Goal: Task Accomplishment & Management: Manage account settings

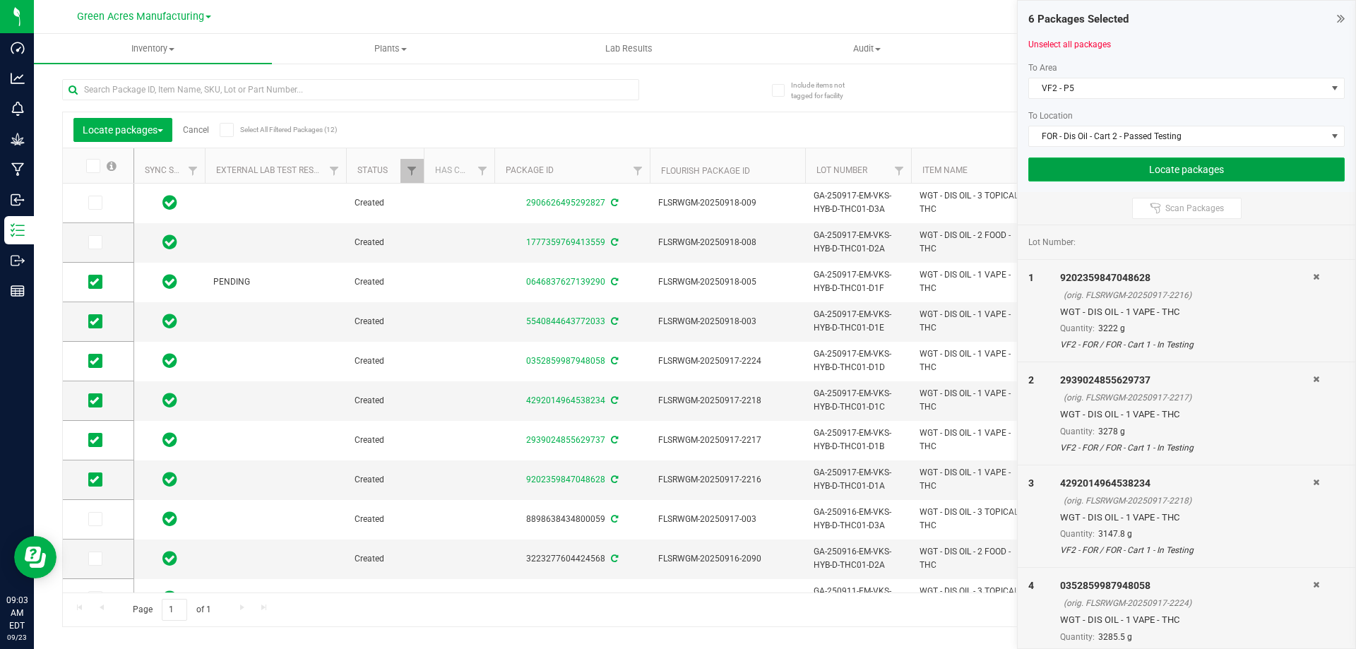
click at [1127, 170] on button "Locate packages" at bounding box center [1187, 170] width 316 height 24
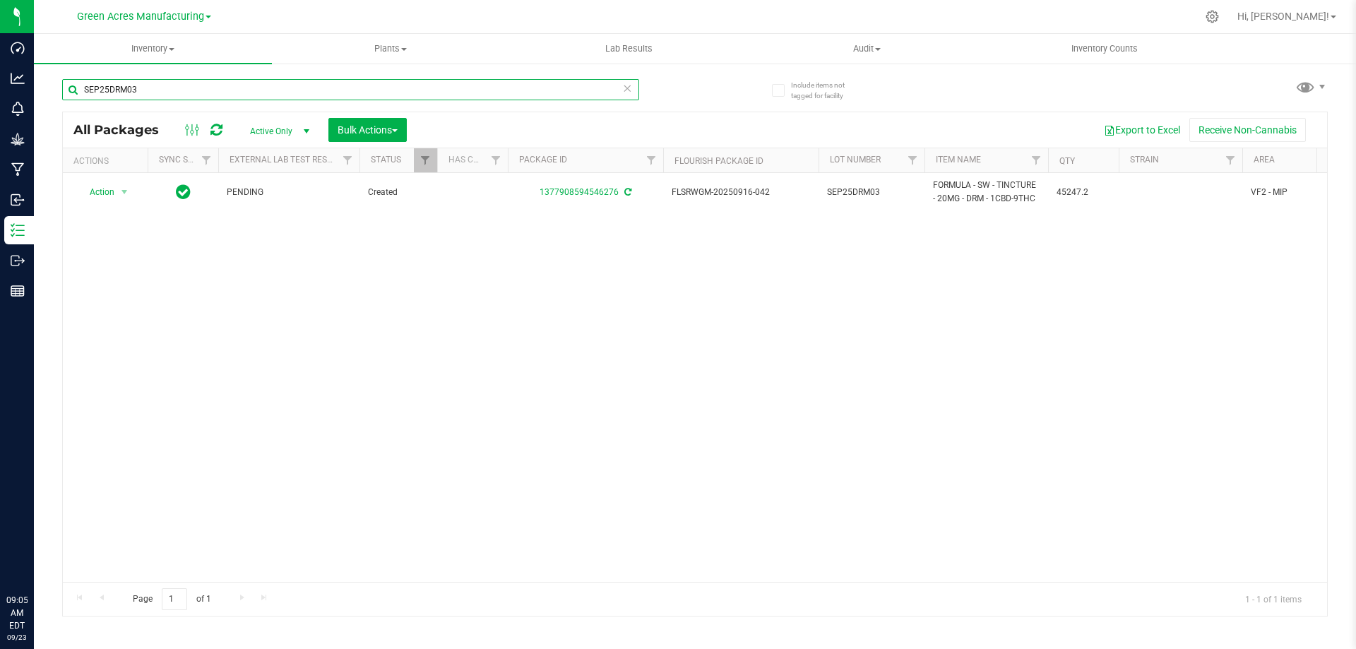
click at [200, 93] on input "SEP25DRM03" at bounding box center [350, 89] width 577 height 21
type input "221-128"
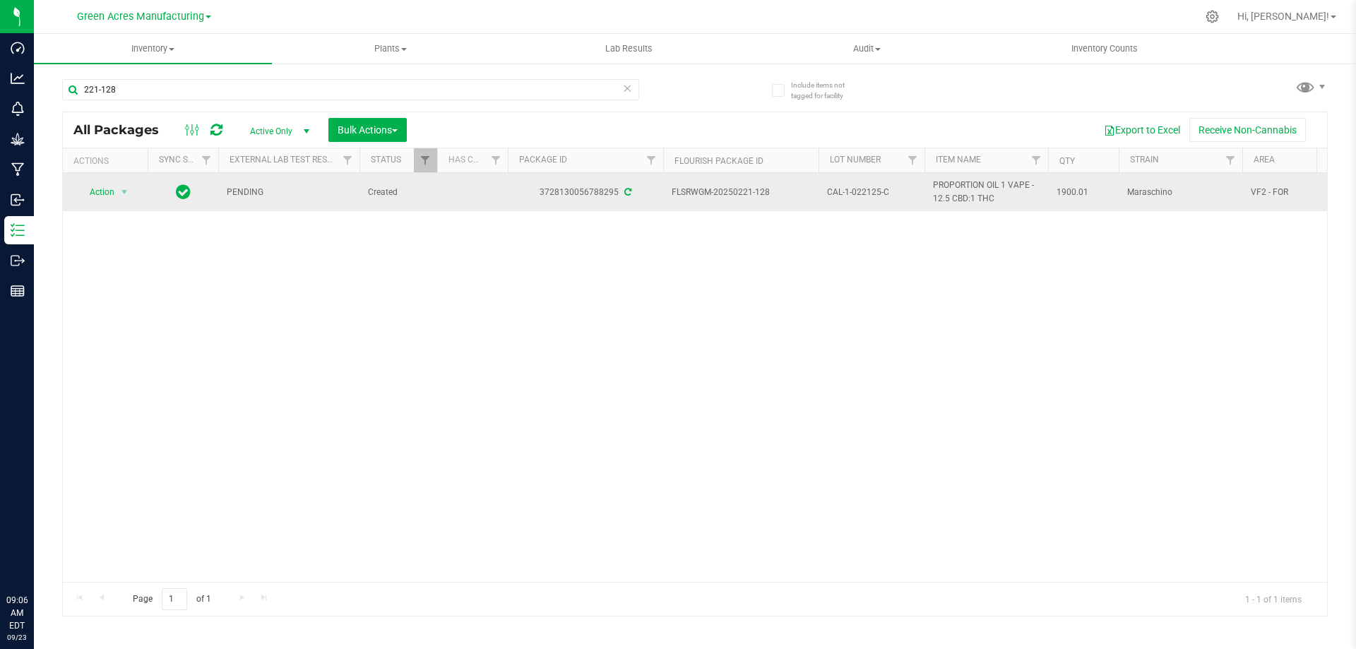
click at [855, 191] on span "CAL-1-022125-C" at bounding box center [871, 192] width 89 height 13
click at [855, 191] on input "CAL-1-022125-C" at bounding box center [868, 193] width 101 height 22
click at [855, 287] on div "Action Action Adjust qty Create package Edit attributes Global inventory Locate…" at bounding box center [695, 377] width 1265 height 409
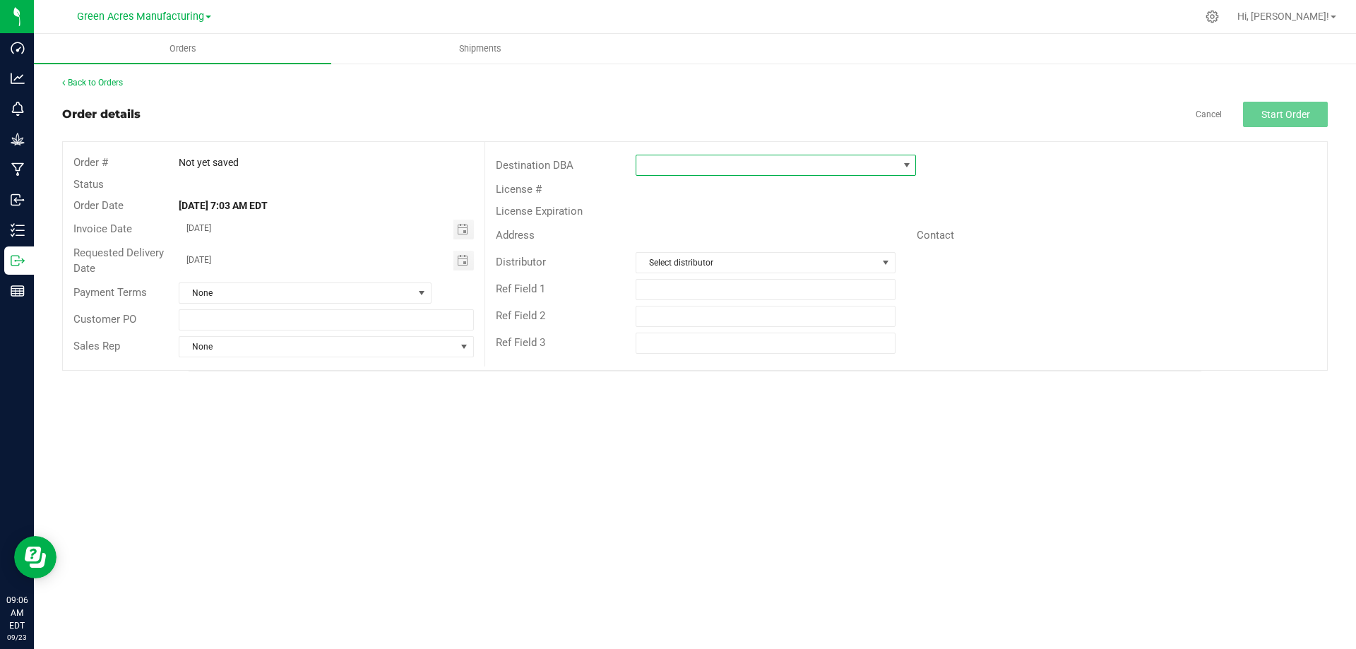
click at [737, 162] on span at bounding box center [766, 165] width 261 height 20
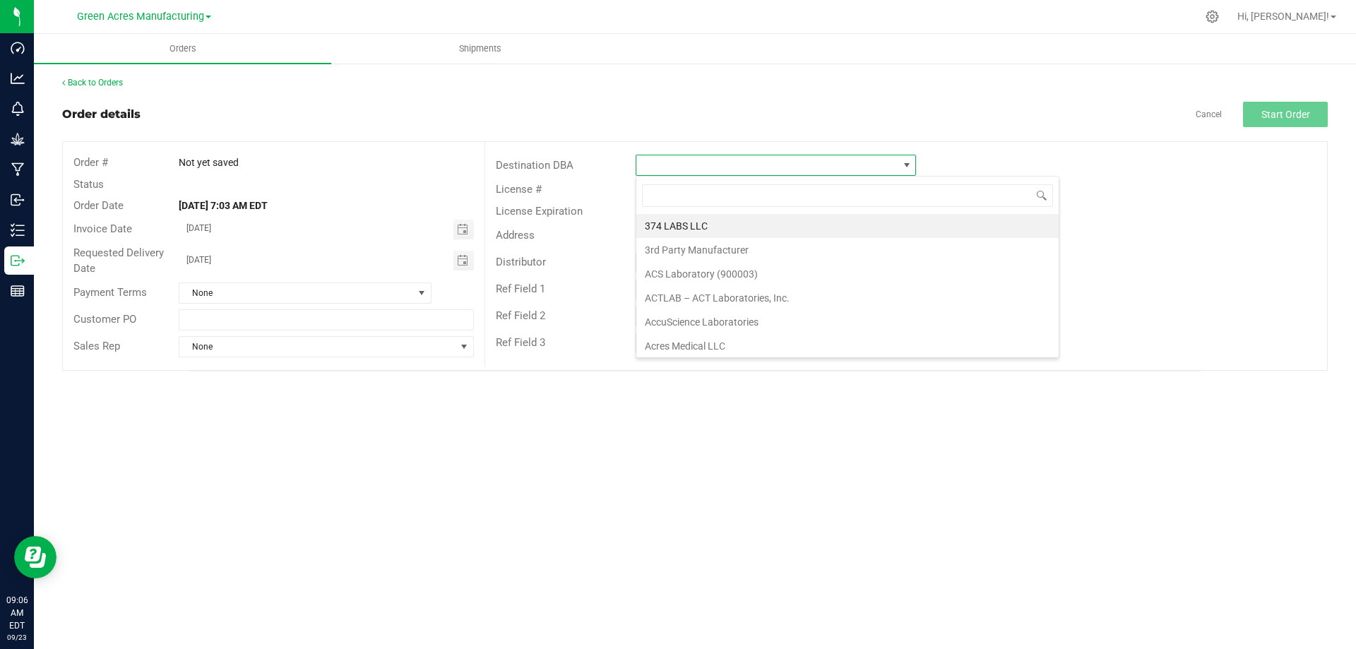
scroll to position [21, 280]
type input "meth"
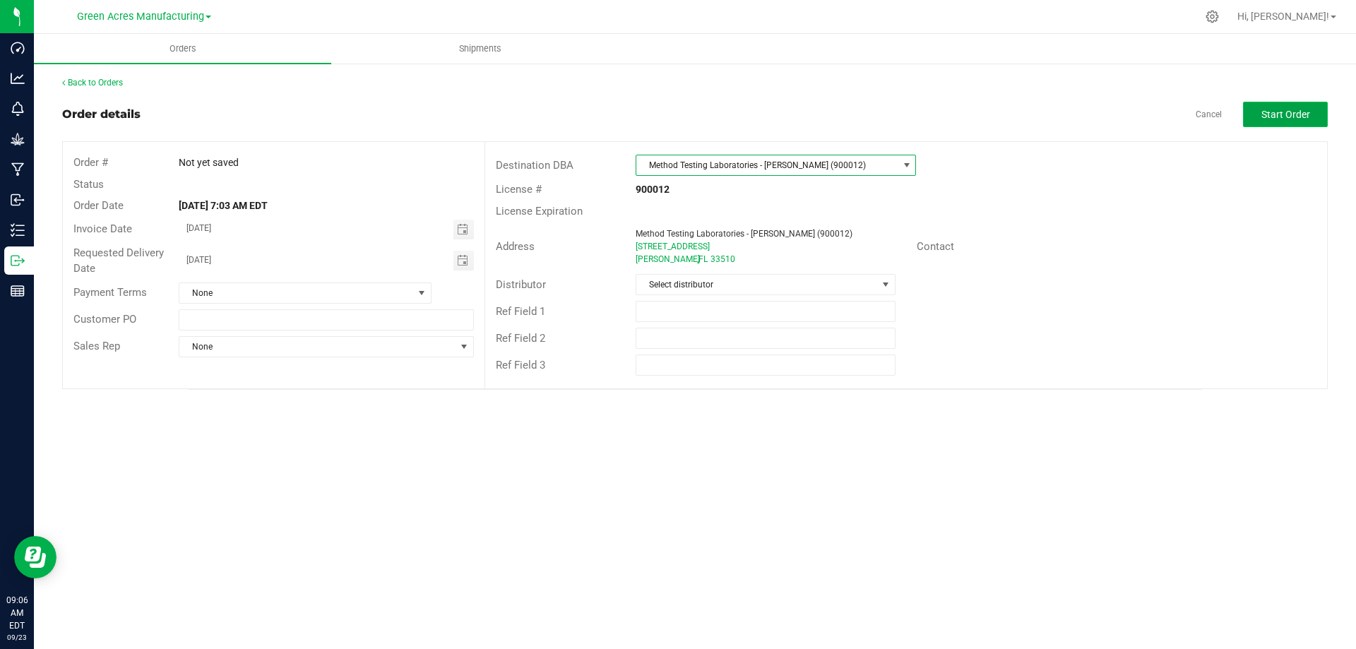
click at [1261, 115] on button "Start Order" at bounding box center [1285, 114] width 85 height 25
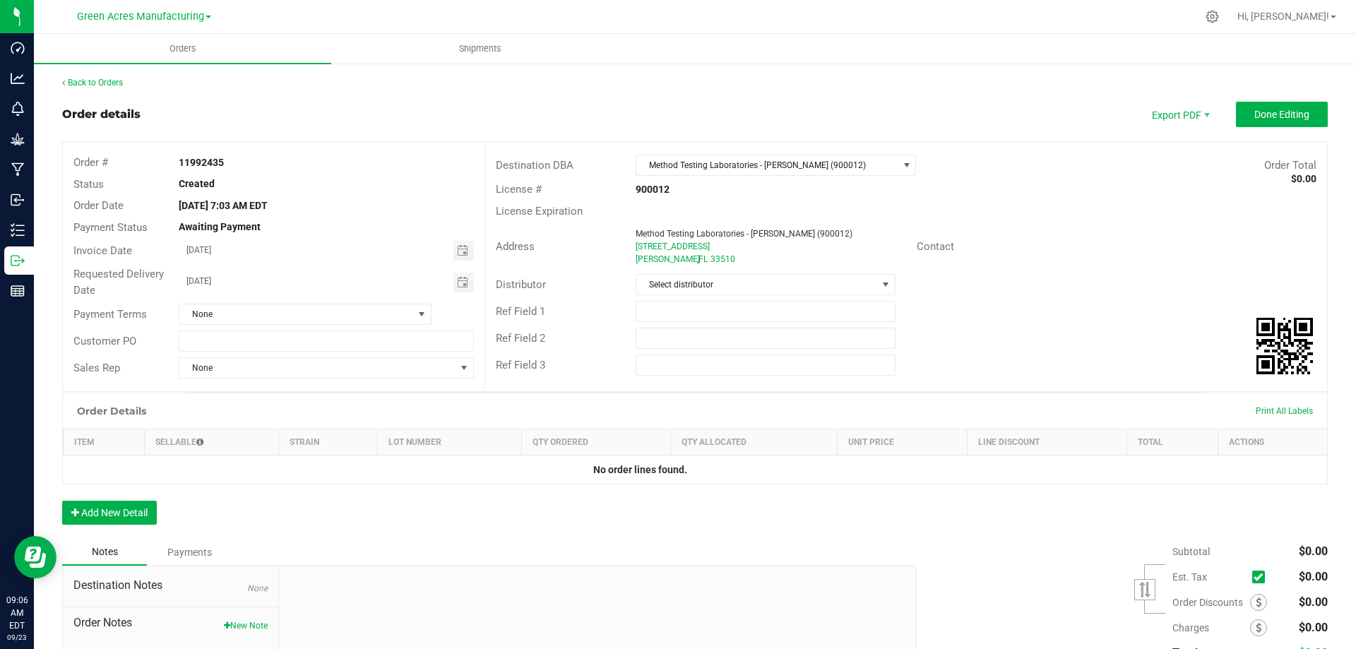
drag, startPoint x: 226, startPoint y: 163, endPoint x: 189, endPoint y: 165, distance: 36.8
click at [172, 168] on div "11992435" at bounding box center [326, 162] width 316 height 15
copy strong "11992435"
click at [97, 519] on button "Add New Detail" at bounding box center [109, 513] width 95 height 24
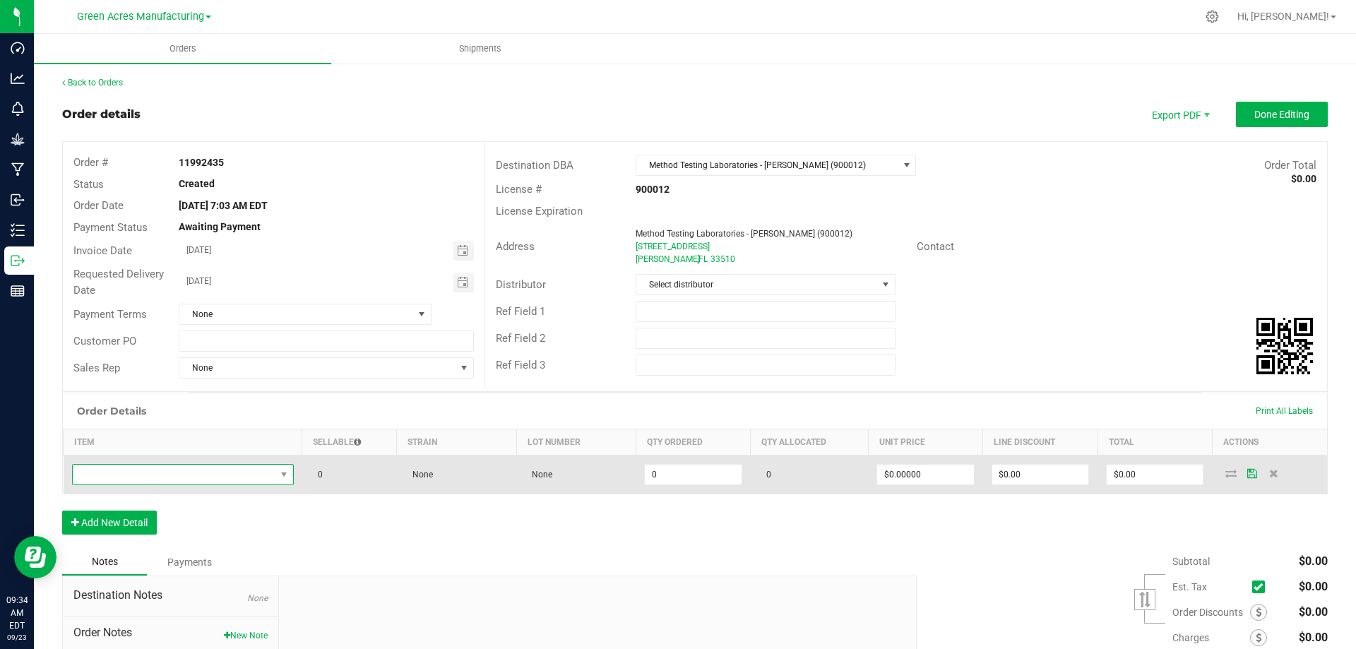
click at [148, 475] on span "NO DATA FOUND" at bounding box center [174, 475] width 203 height 20
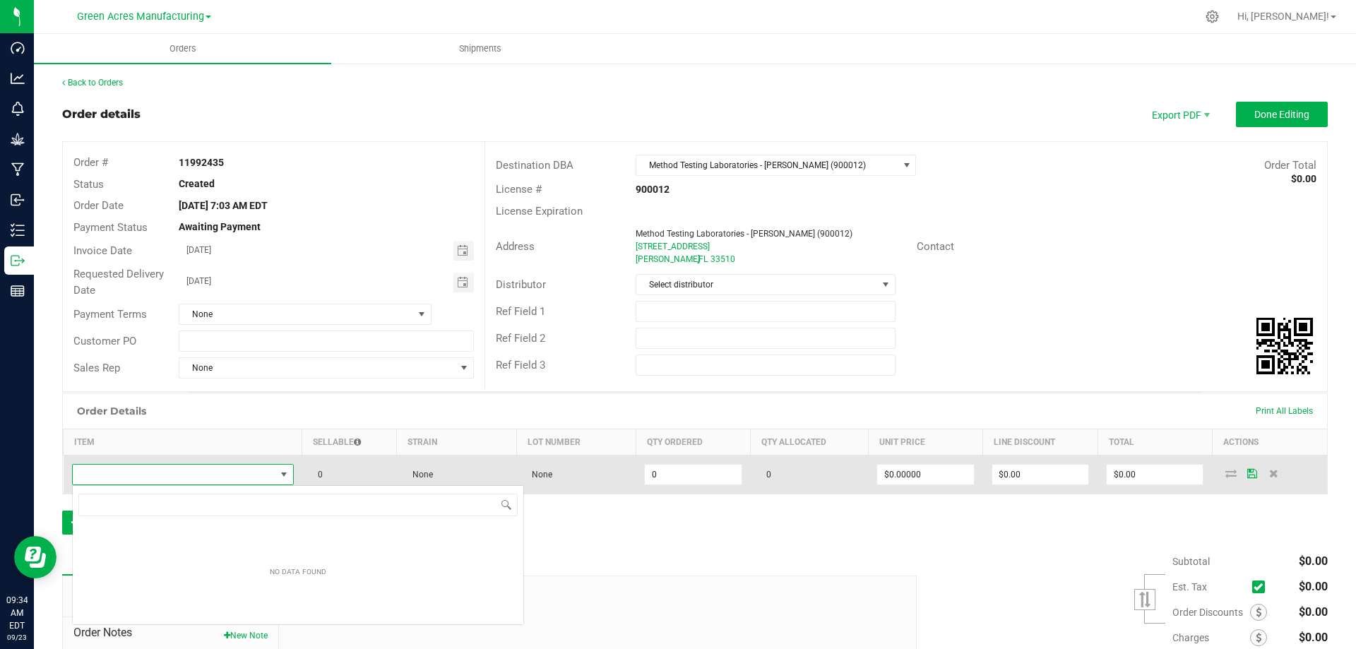
scroll to position [21, 220]
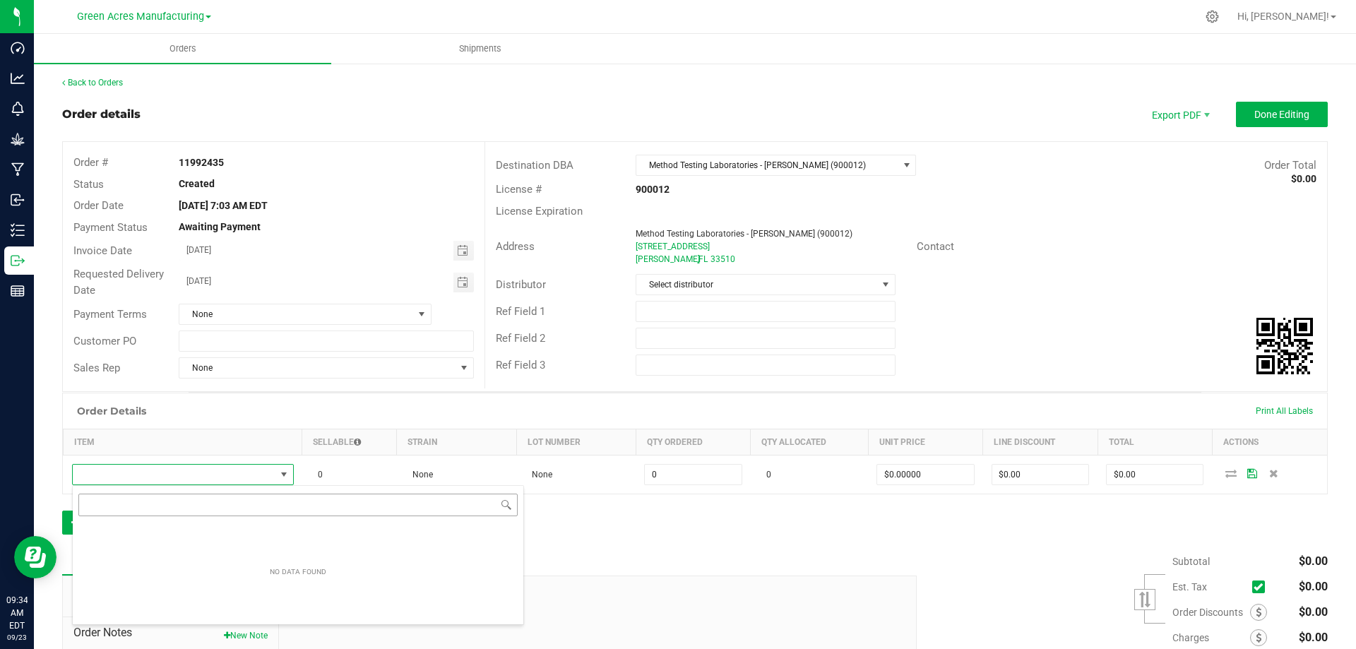
type input "FORMULA - SW - THERAGELS - 25MG - XRL - 1CBD-9THC"
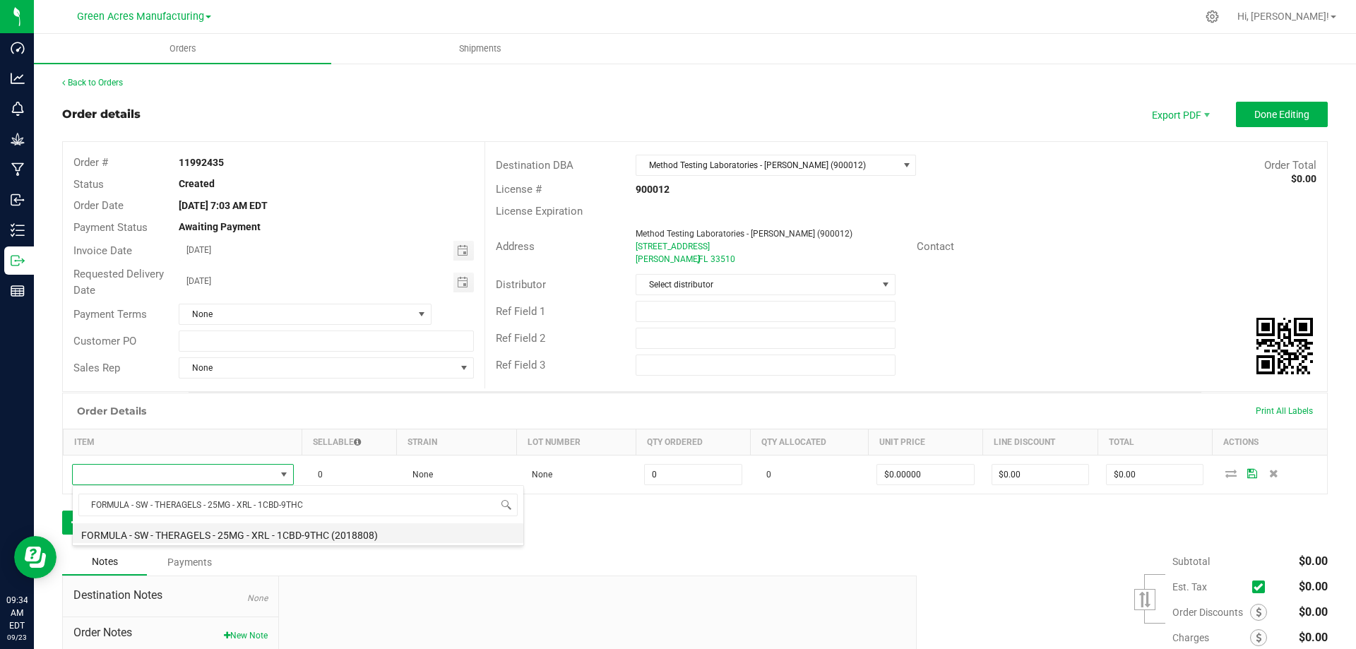
click at [217, 532] on li "FORMULA - SW - THERAGELS - 25MG - XRL - 1CBD-9THC (2018808)" at bounding box center [298, 533] width 451 height 20
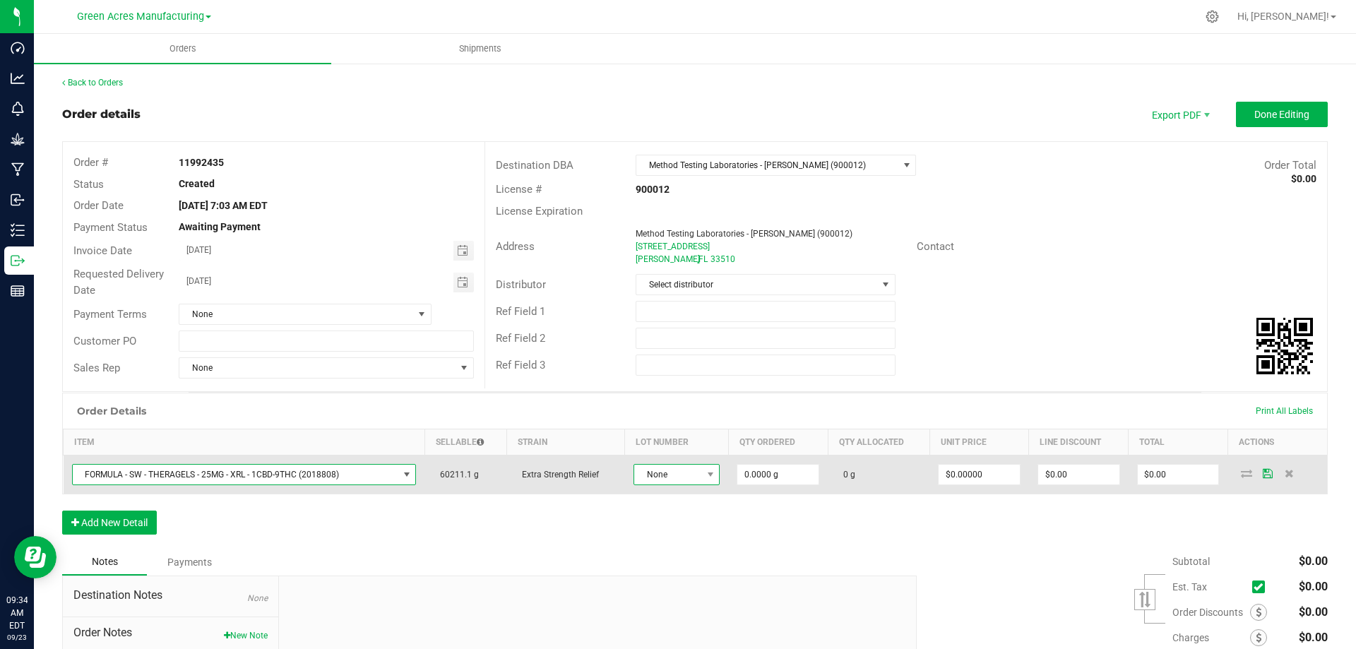
click at [660, 469] on span "None" at bounding box center [668, 475] width 68 height 20
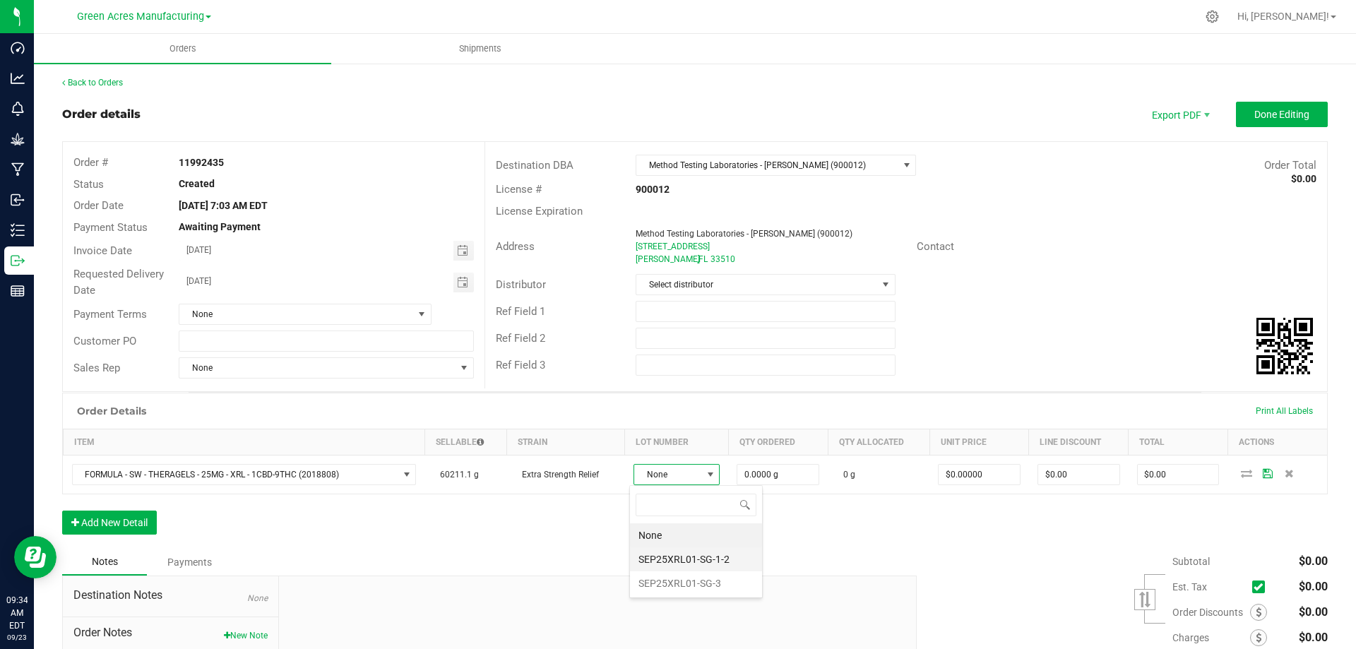
click at [680, 561] on li "SEP25XRL01-SG-1-2" at bounding box center [696, 559] width 132 height 24
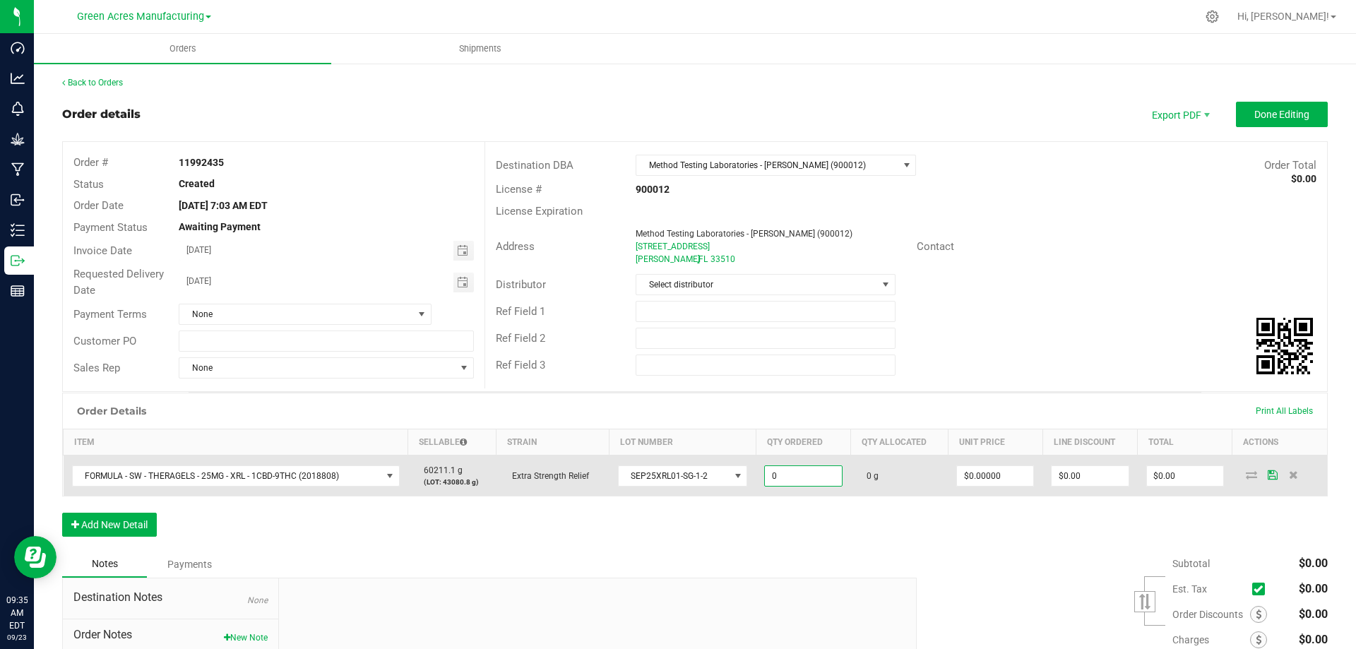
click at [778, 480] on input "0" at bounding box center [803, 476] width 76 height 20
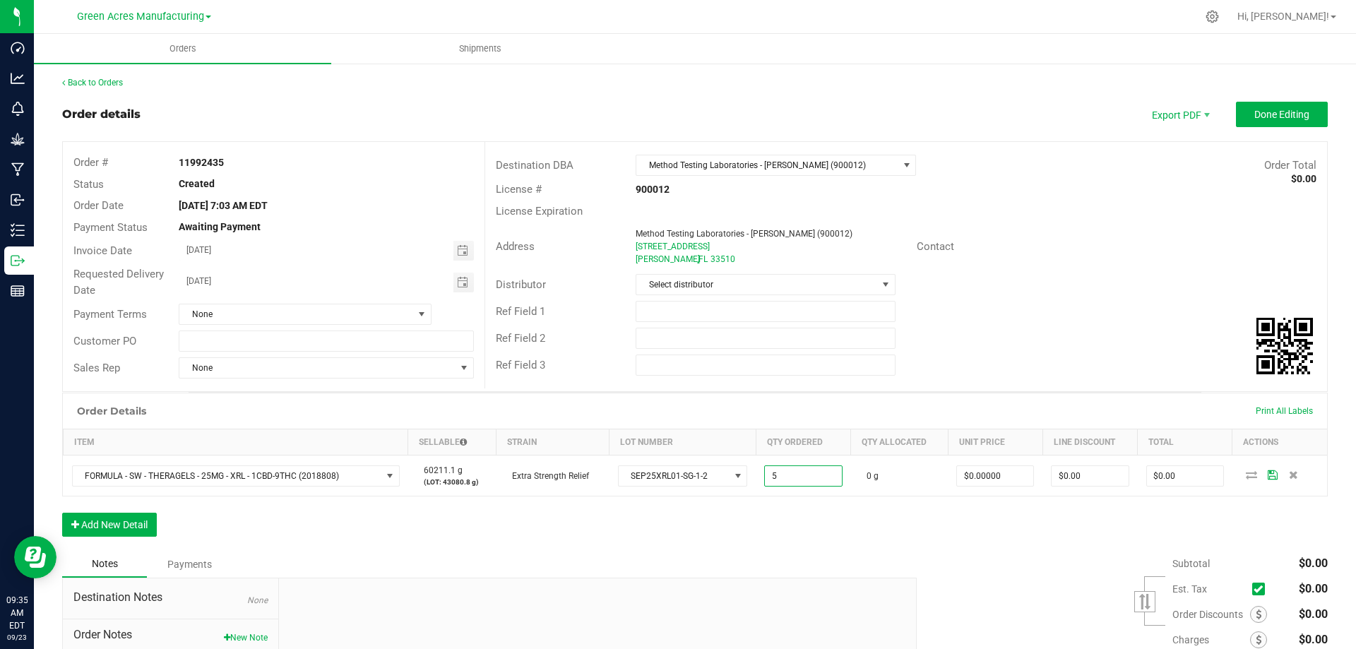
type input "5.0000 g"
click at [1200, 509] on div "Order Details Print All Labels Item Sellable Strain Lot Number Qty Ordered Qty …" at bounding box center [695, 472] width 1266 height 158
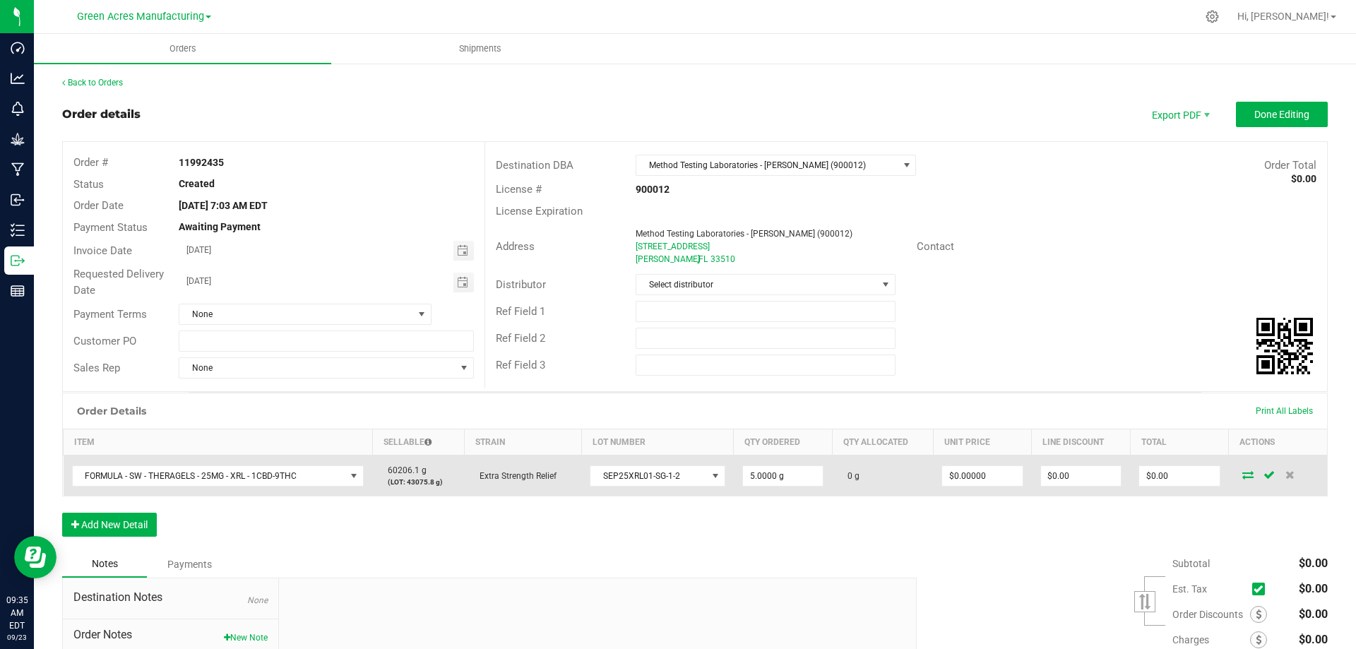
click at [1243, 477] on icon at bounding box center [1248, 474] width 11 height 8
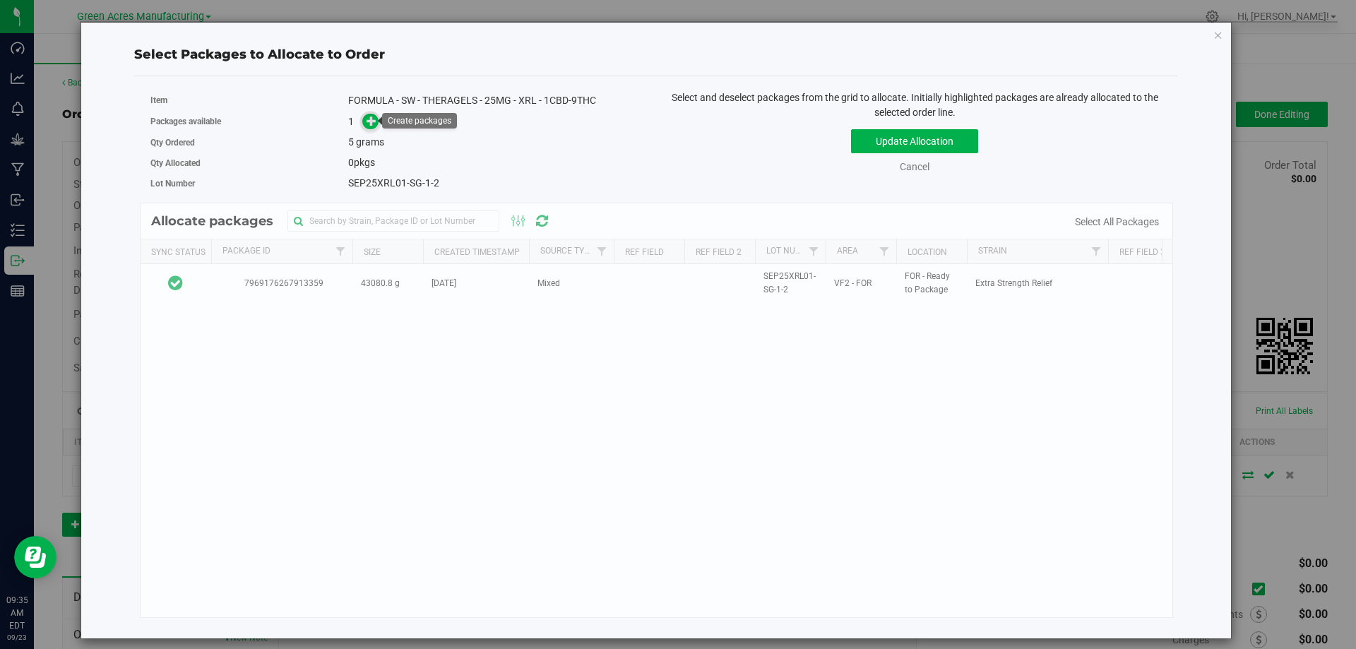
click at [367, 126] on span at bounding box center [371, 121] width 18 height 18
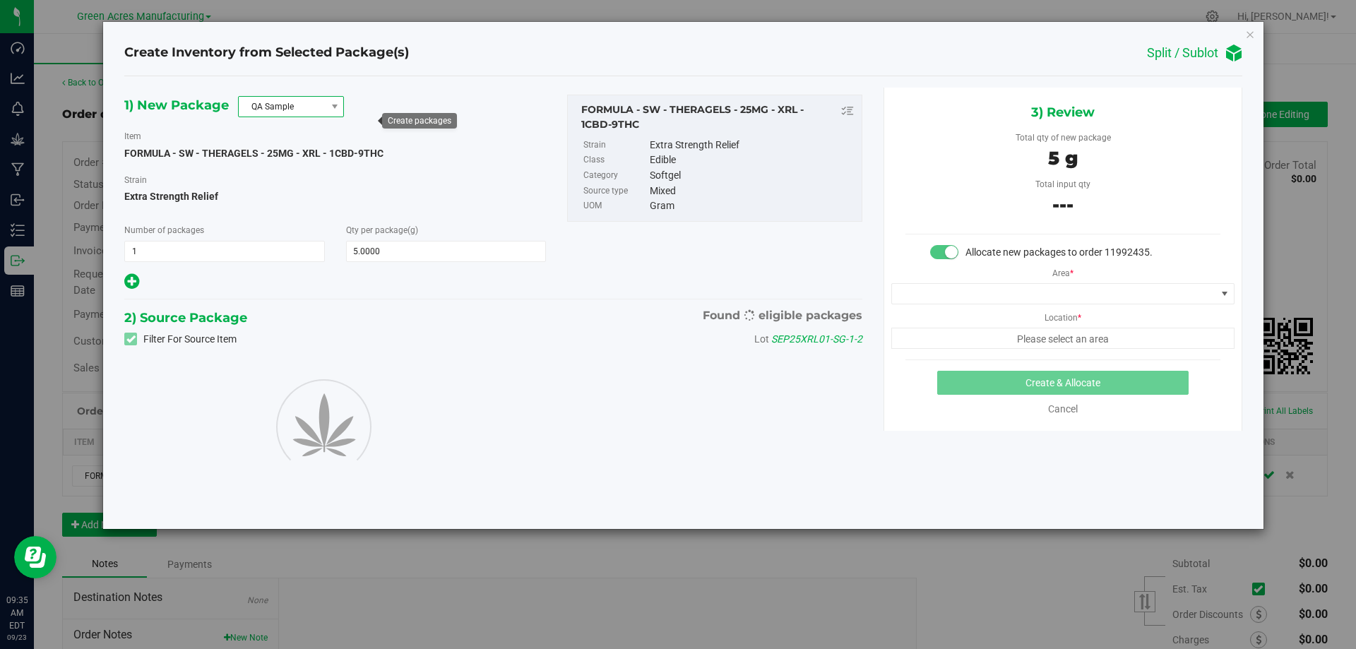
click at [283, 107] on span "QA Sample" at bounding box center [282, 107] width 87 height 20
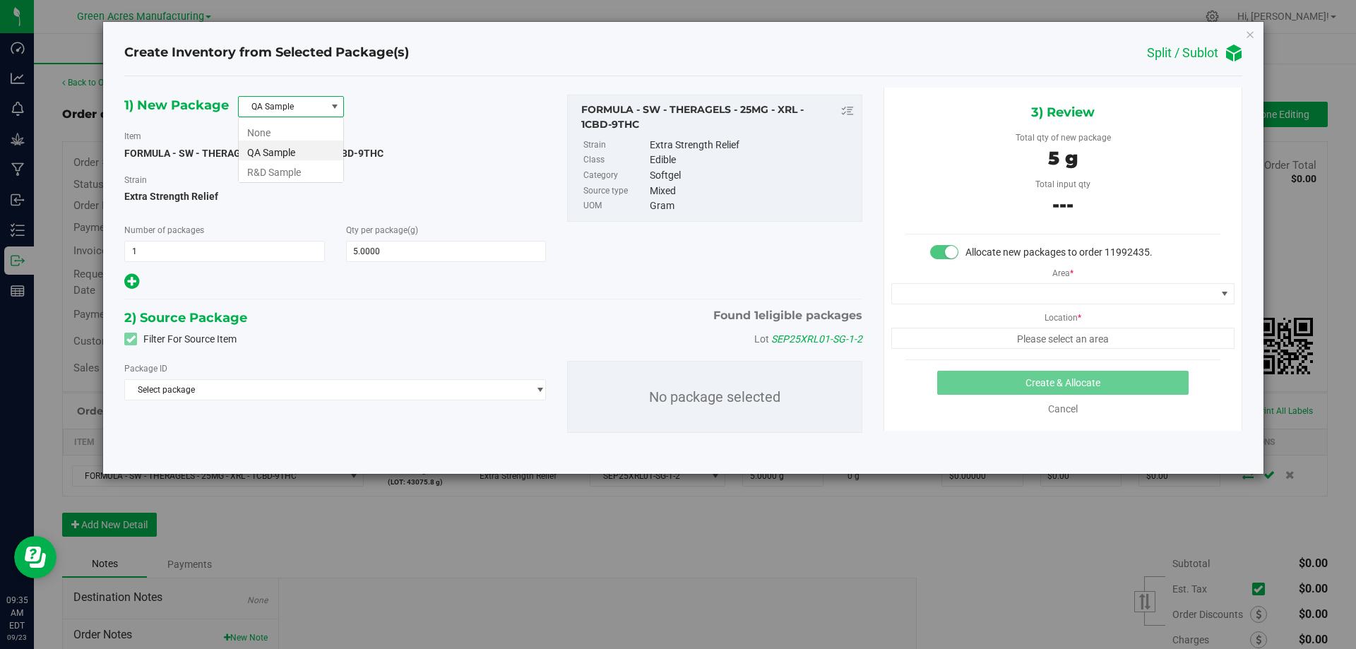
scroll to position [21, 106]
click at [286, 167] on li "R&D Sample" at bounding box center [291, 170] width 105 height 20
click at [278, 393] on span "Select package" at bounding box center [326, 390] width 403 height 20
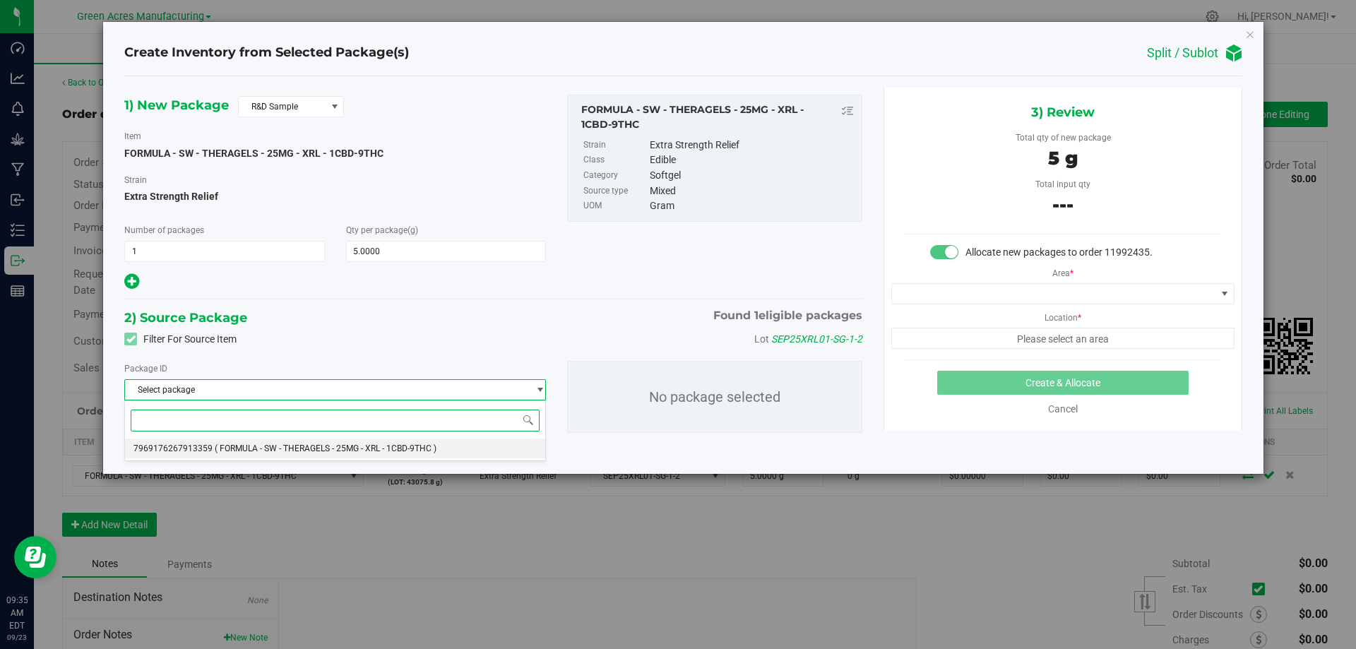
click at [286, 446] on span "( FORMULA - SW - THERAGELS - 25MG - XRL - 1CBD-9THC )" at bounding box center [326, 449] width 222 height 10
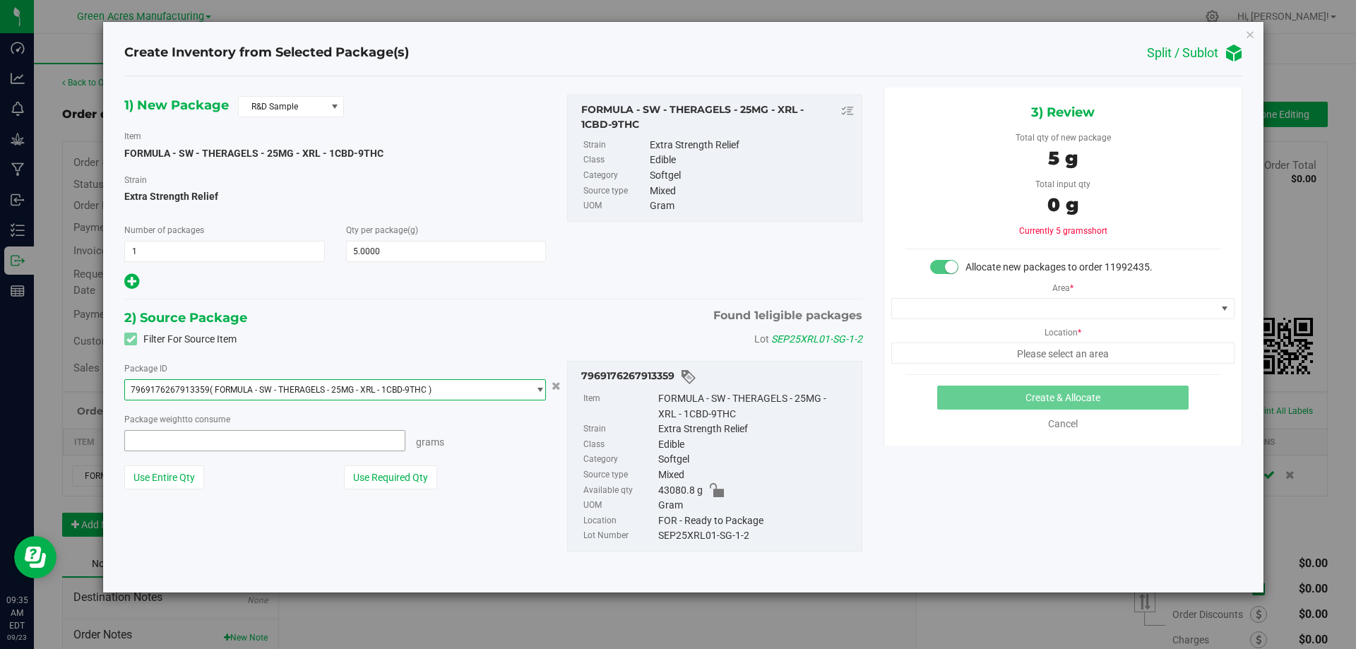
click at [276, 438] on span at bounding box center [264, 440] width 281 height 21
type input "5"
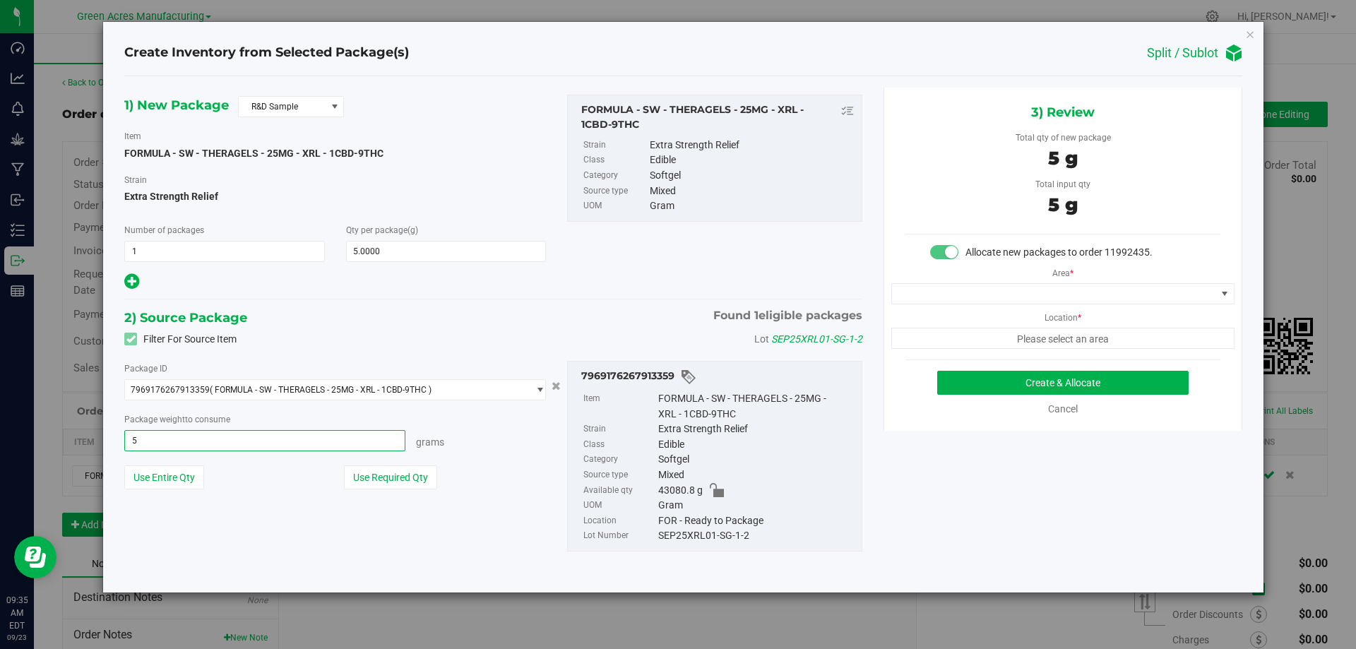
type input "5.0000 g"
click at [1002, 269] on div "Area * Location * Please select an area" at bounding box center [1062, 304] width 357 height 89
click at [1006, 288] on span at bounding box center [1054, 294] width 324 height 20
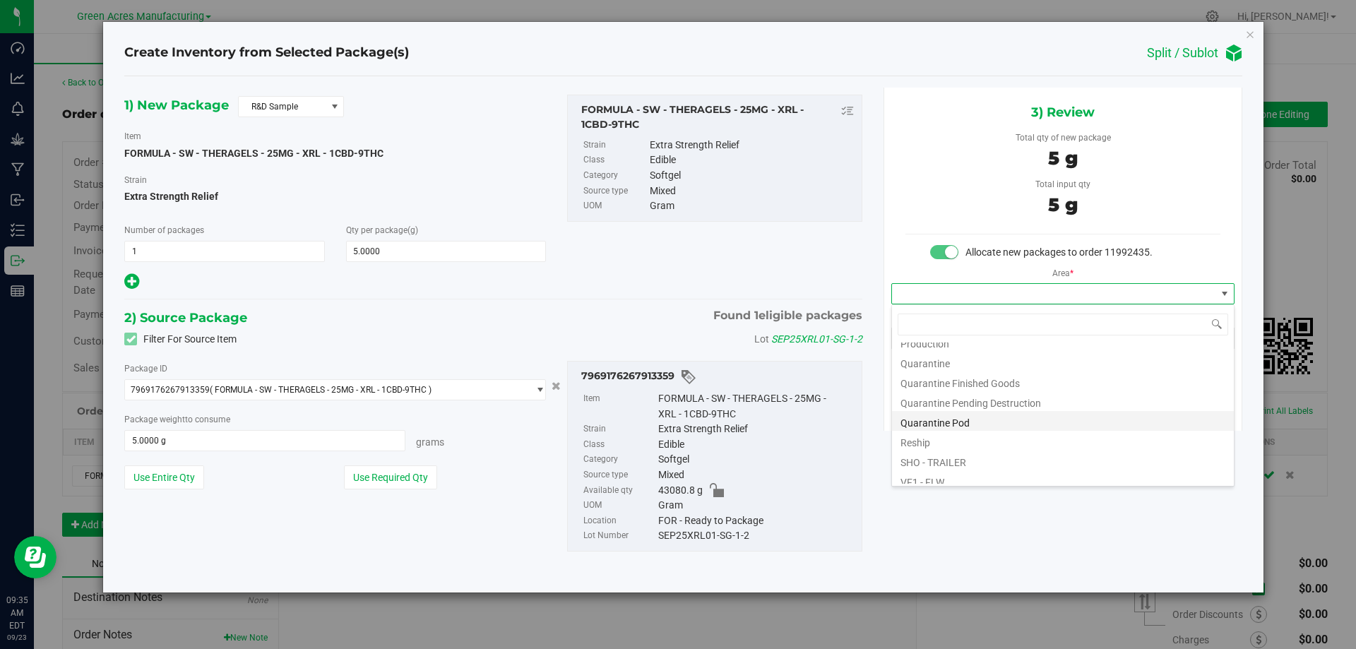
scroll to position [424, 0]
click at [993, 342] on li "Pantry / Secured Vault" at bounding box center [1063, 344] width 342 height 20
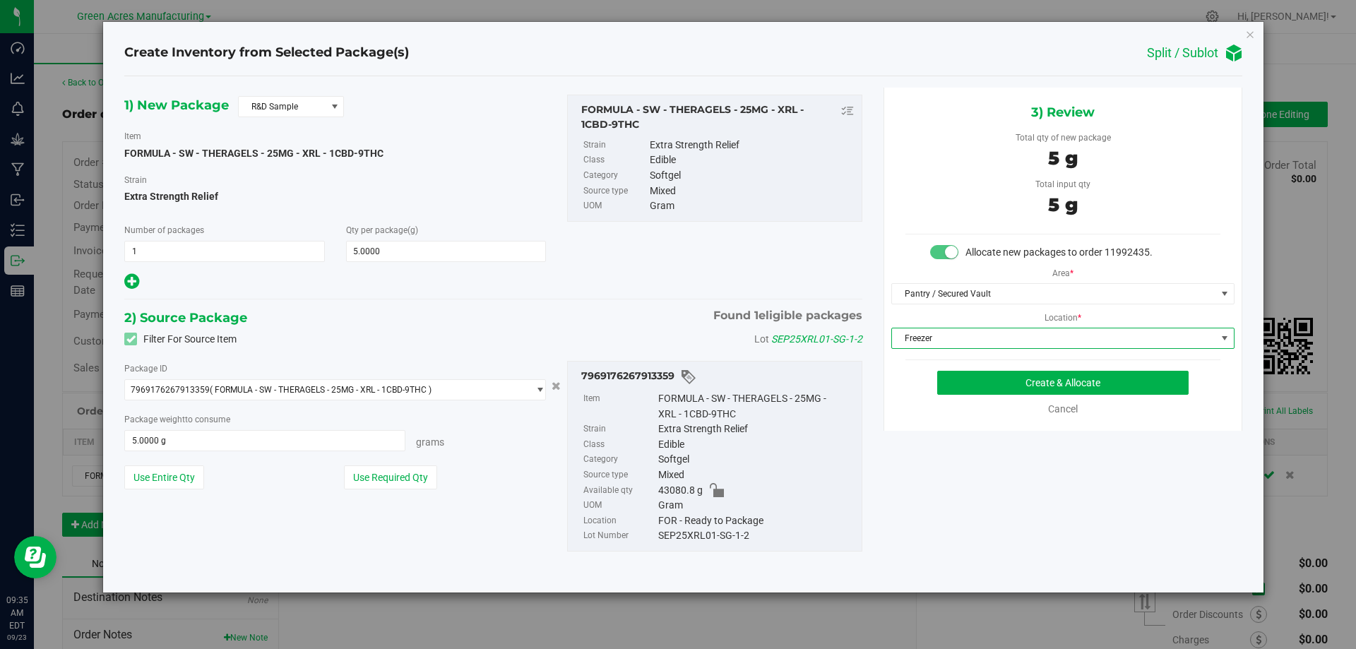
click at [994, 338] on span "Freezer" at bounding box center [1054, 338] width 324 height 20
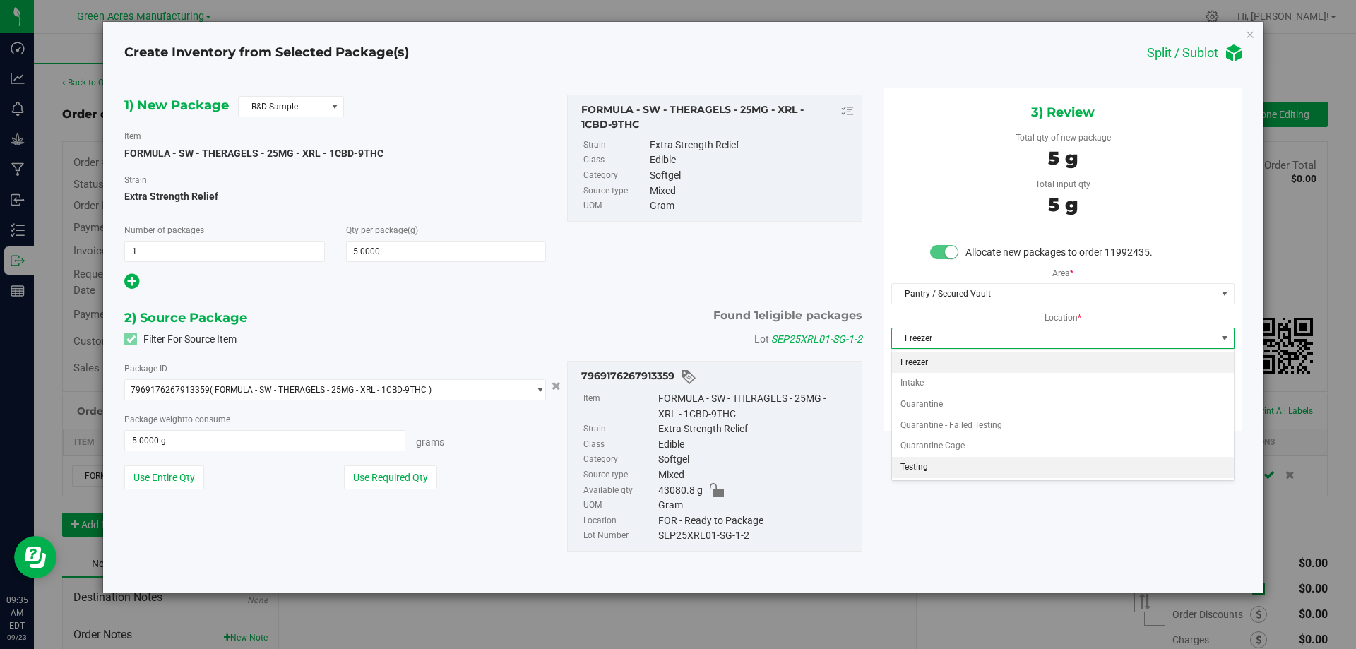
click at [995, 470] on li "Testing" at bounding box center [1063, 467] width 342 height 21
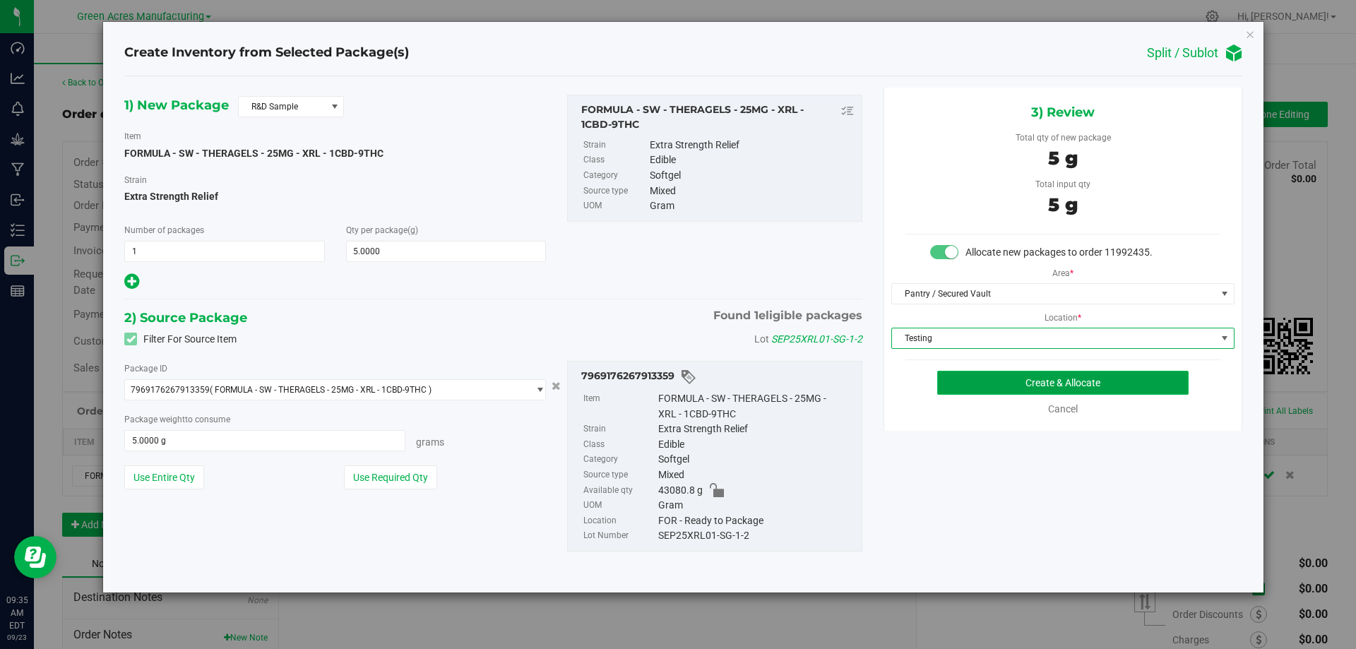
click at [1024, 384] on button "Create & Allocate" at bounding box center [1062, 383] width 251 height 24
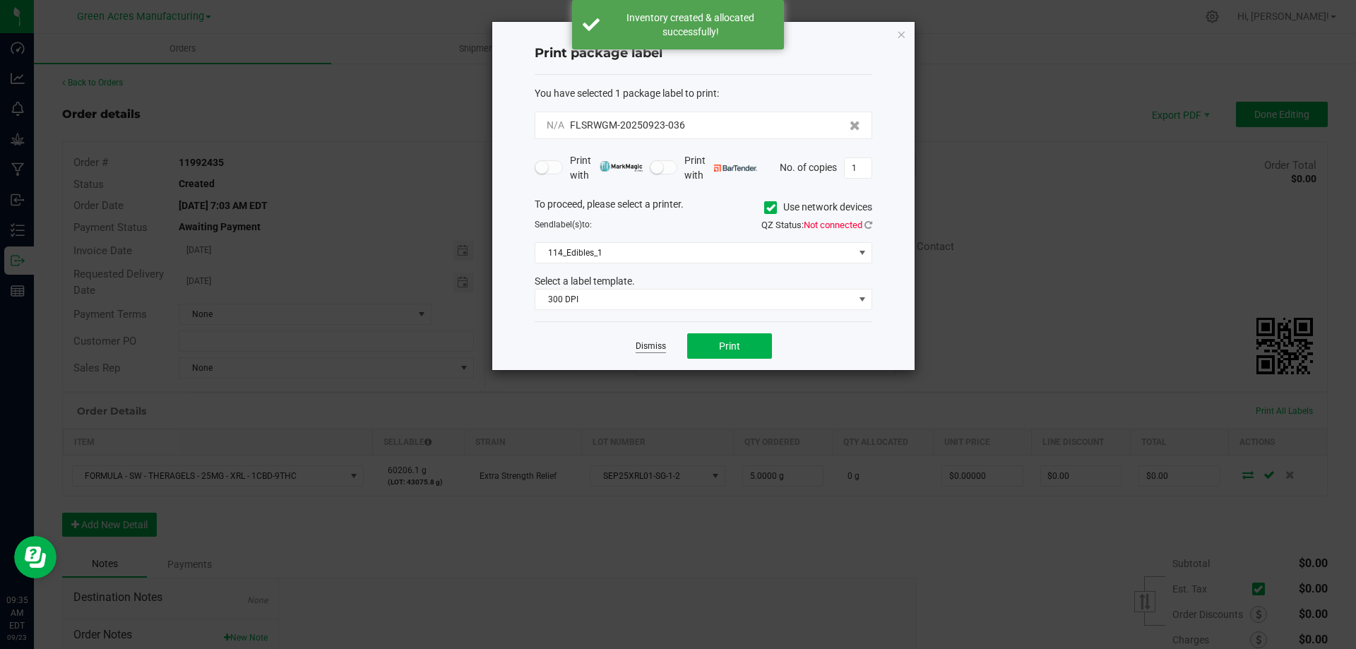
click at [656, 349] on link "Dismiss" at bounding box center [651, 347] width 30 height 12
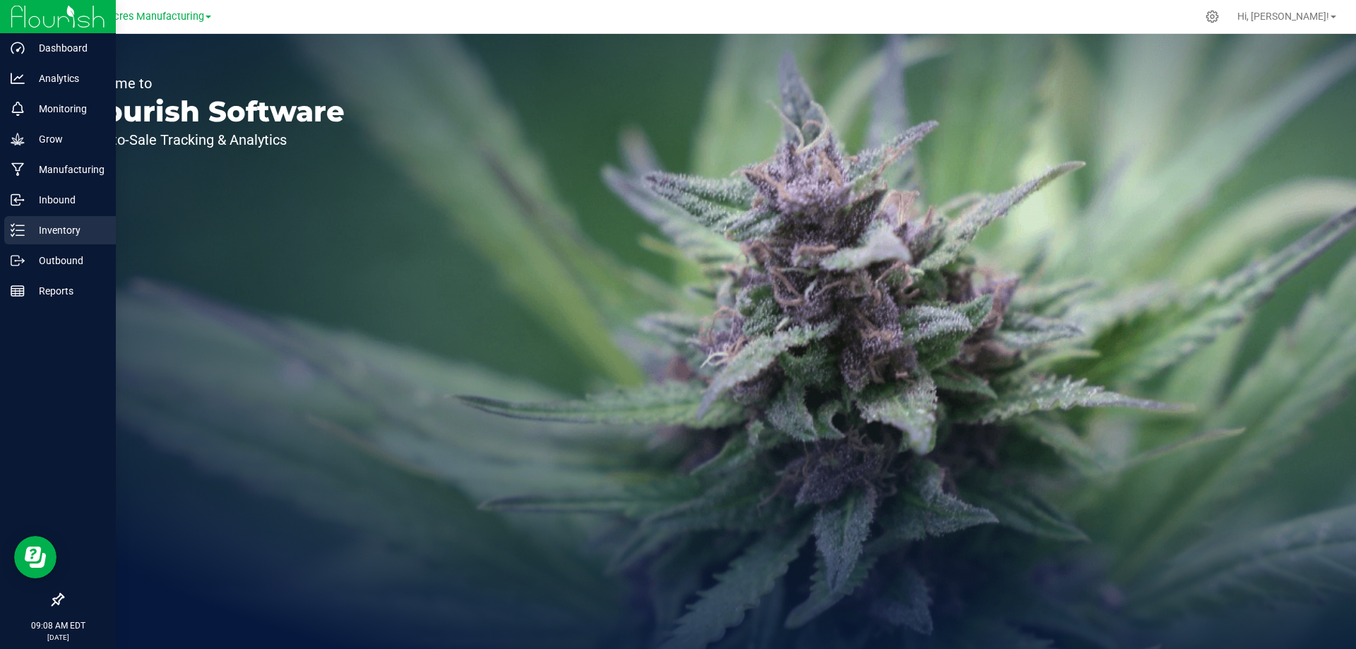
click at [34, 233] on p "Inventory" at bounding box center [67, 230] width 85 height 17
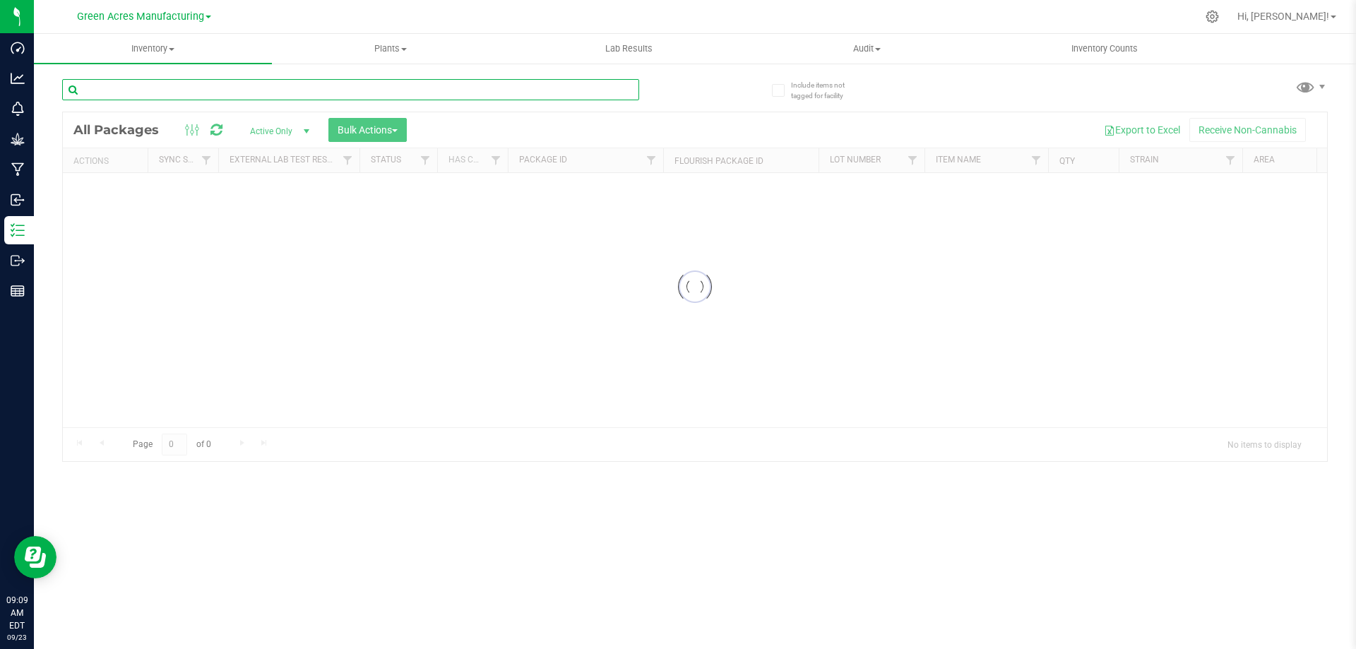
paste input "SEP25XRL01-SG-1-2"
type input "SEP25XRL01-SG-1-2"
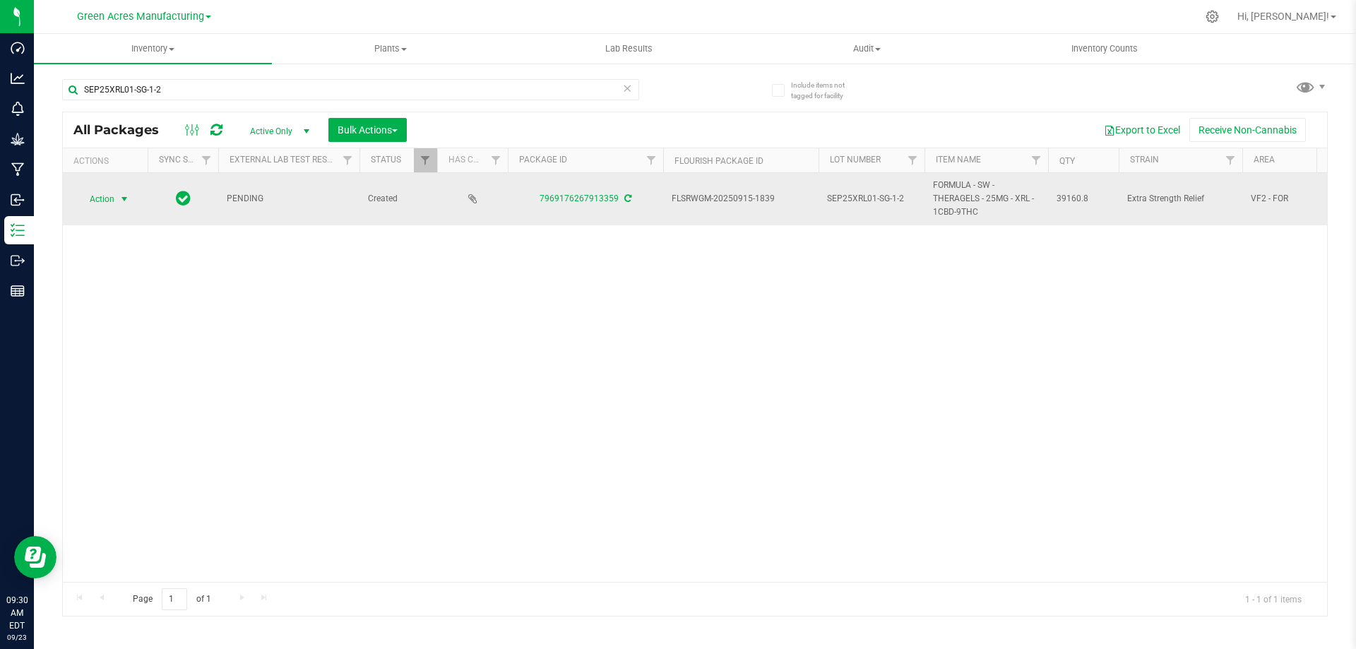
click at [90, 198] on span "Action" at bounding box center [96, 199] width 38 height 20
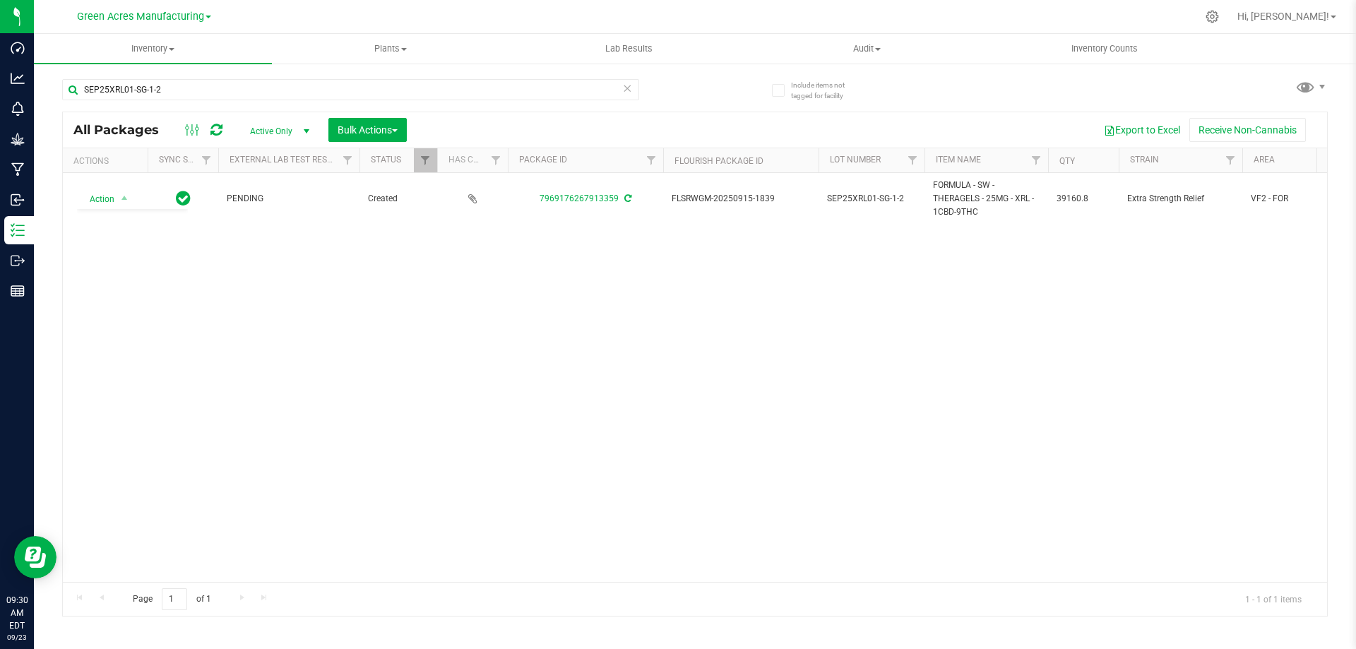
click at [665, 331] on div "Action Action Adjust qty Create package Edit attributes Global inventory Locate…" at bounding box center [695, 377] width 1265 height 409
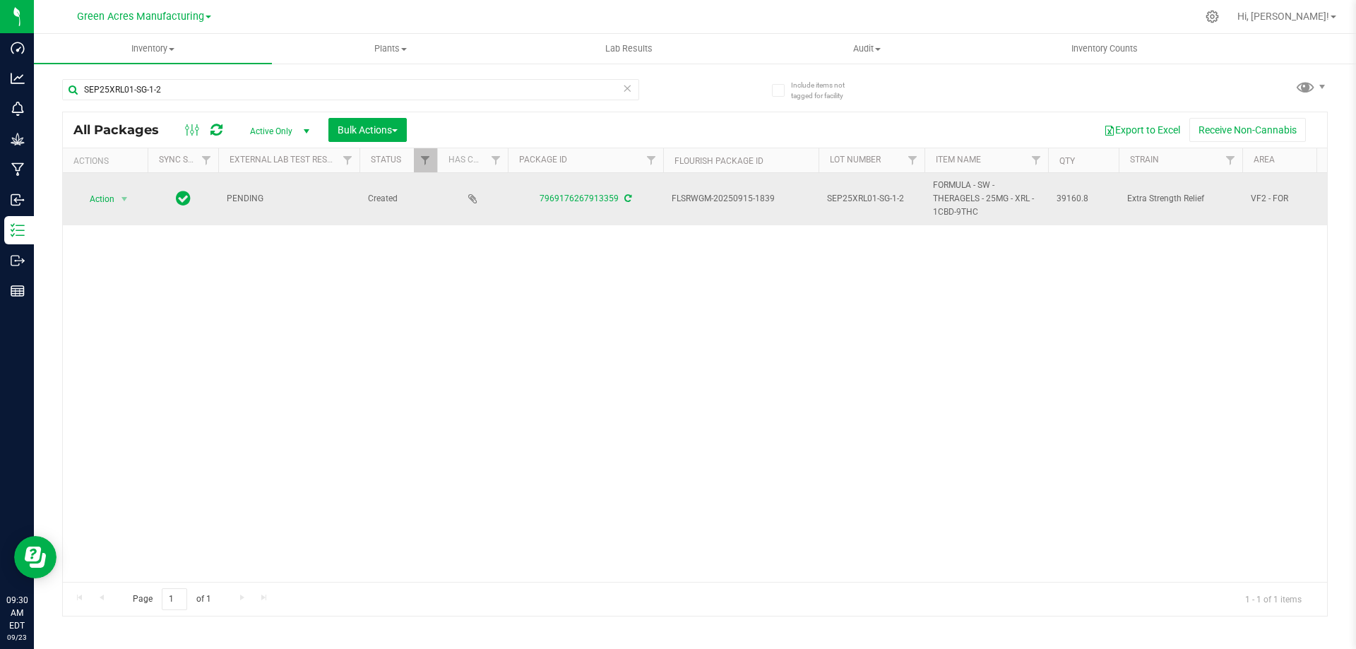
click at [1076, 200] on span "39160.8" at bounding box center [1084, 198] width 54 height 13
copy tr "39160.8"
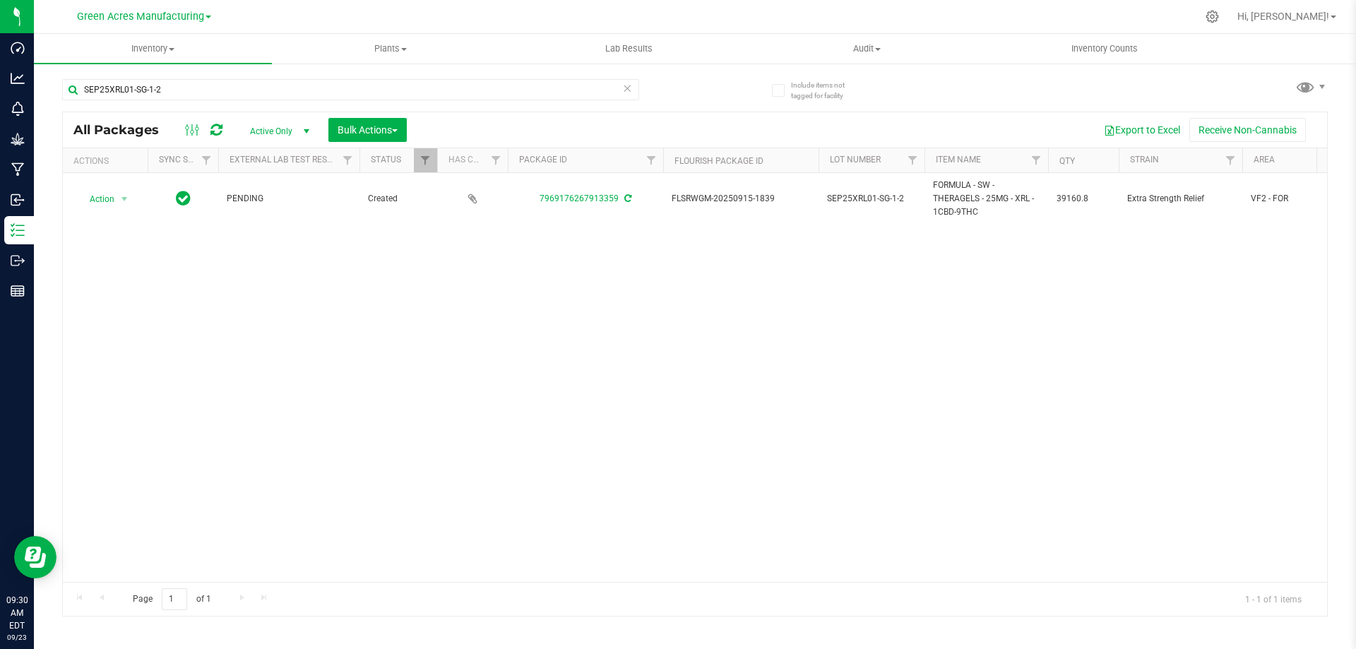
drag, startPoint x: 586, startPoint y: 261, endPoint x: 478, endPoint y: 250, distance: 109.4
click at [586, 261] on div "Action Action Adjust qty Create package Edit attributes Global inventory Locate…" at bounding box center [695, 377] width 1265 height 409
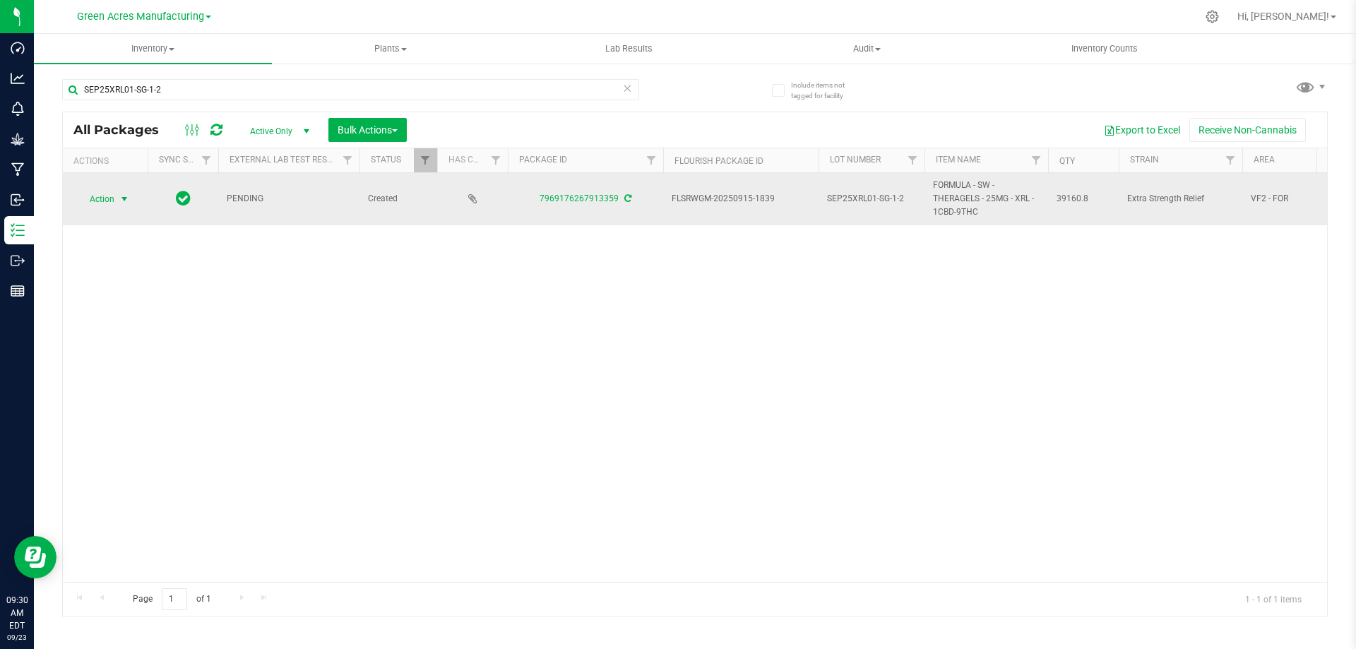
click at [109, 194] on span "Action" at bounding box center [96, 199] width 38 height 20
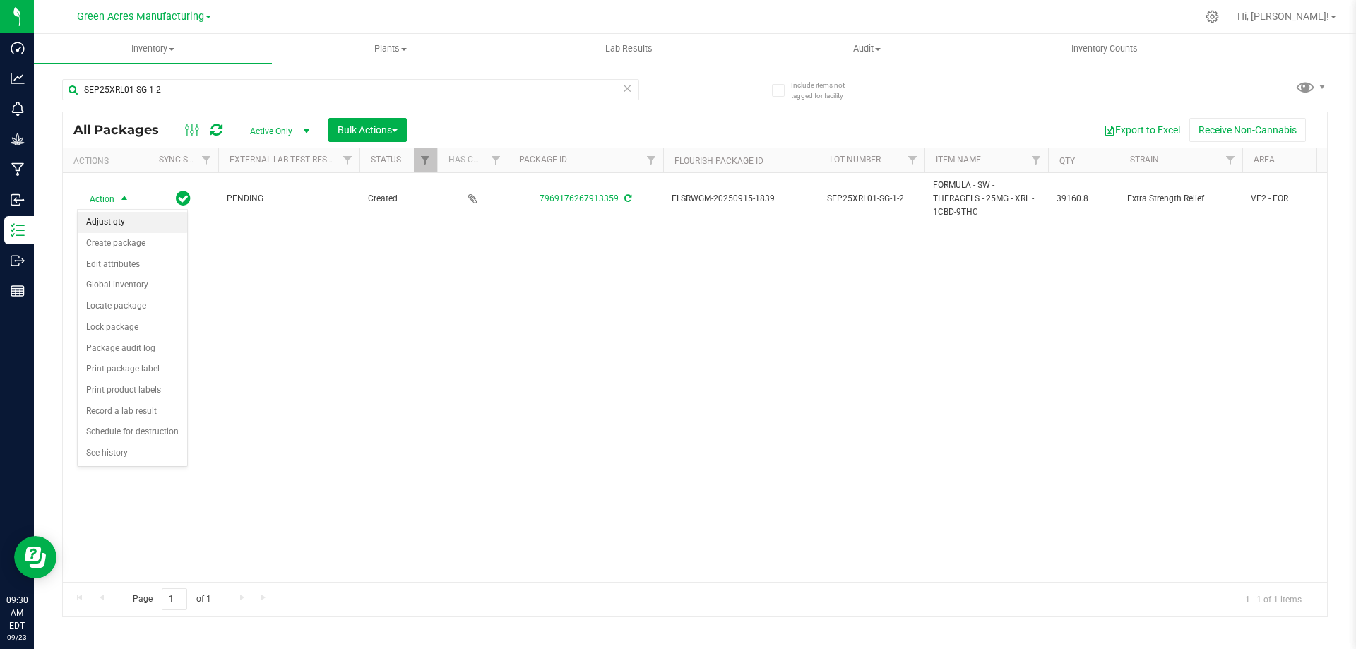
click at [121, 219] on li "Adjust qty" at bounding box center [132, 222] width 109 height 21
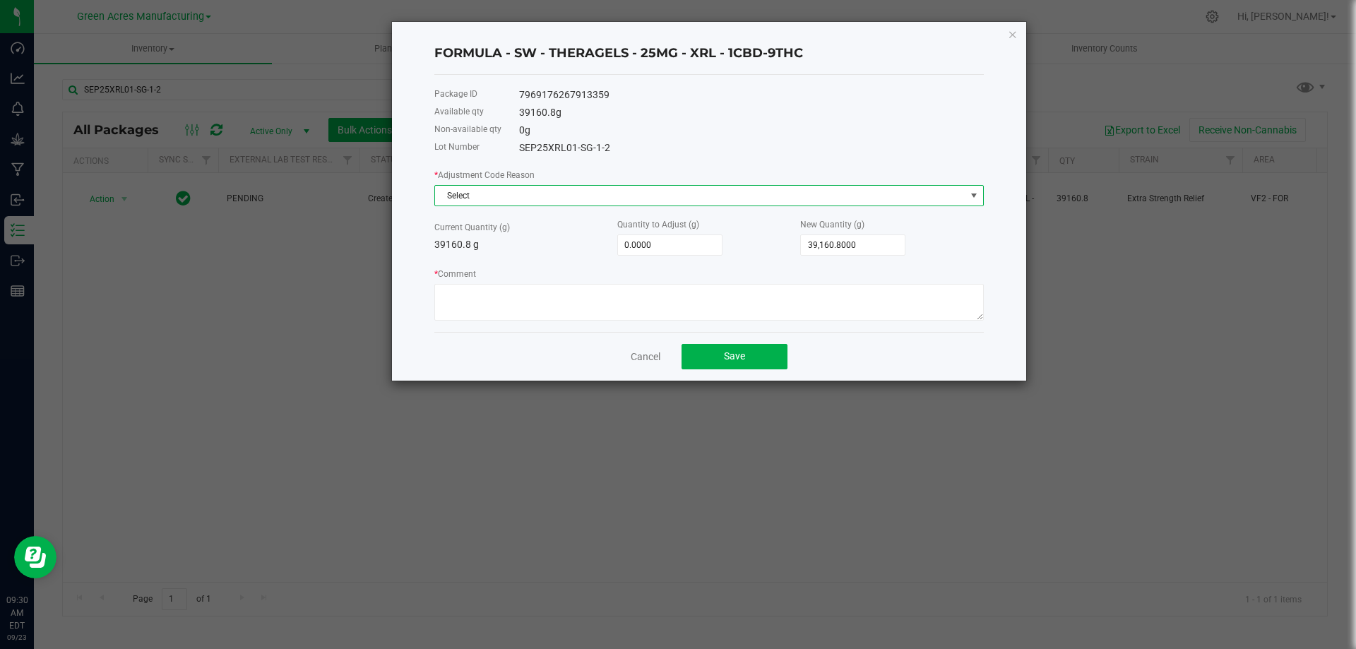
click at [505, 192] on span "Select" at bounding box center [700, 196] width 531 height 20
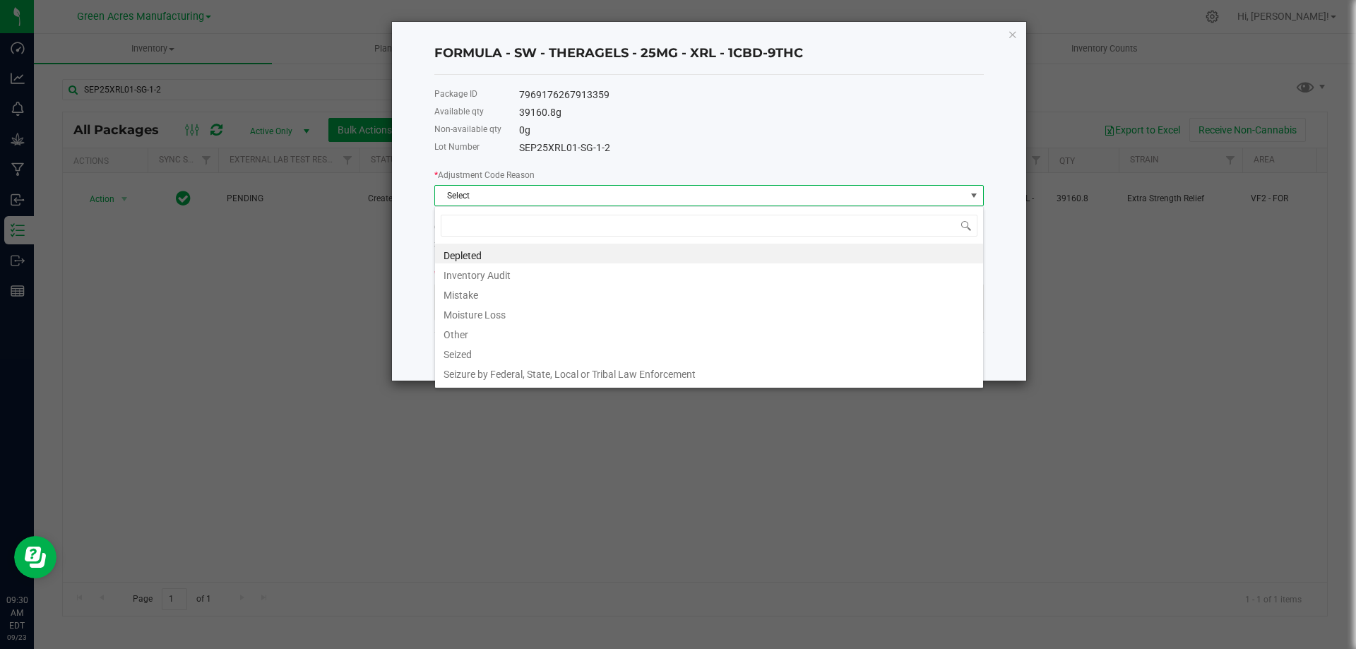
scroll to position [21, 550]
click at [504, 334] on li "Other" at bounding box center [709, 333] width 548 height 20
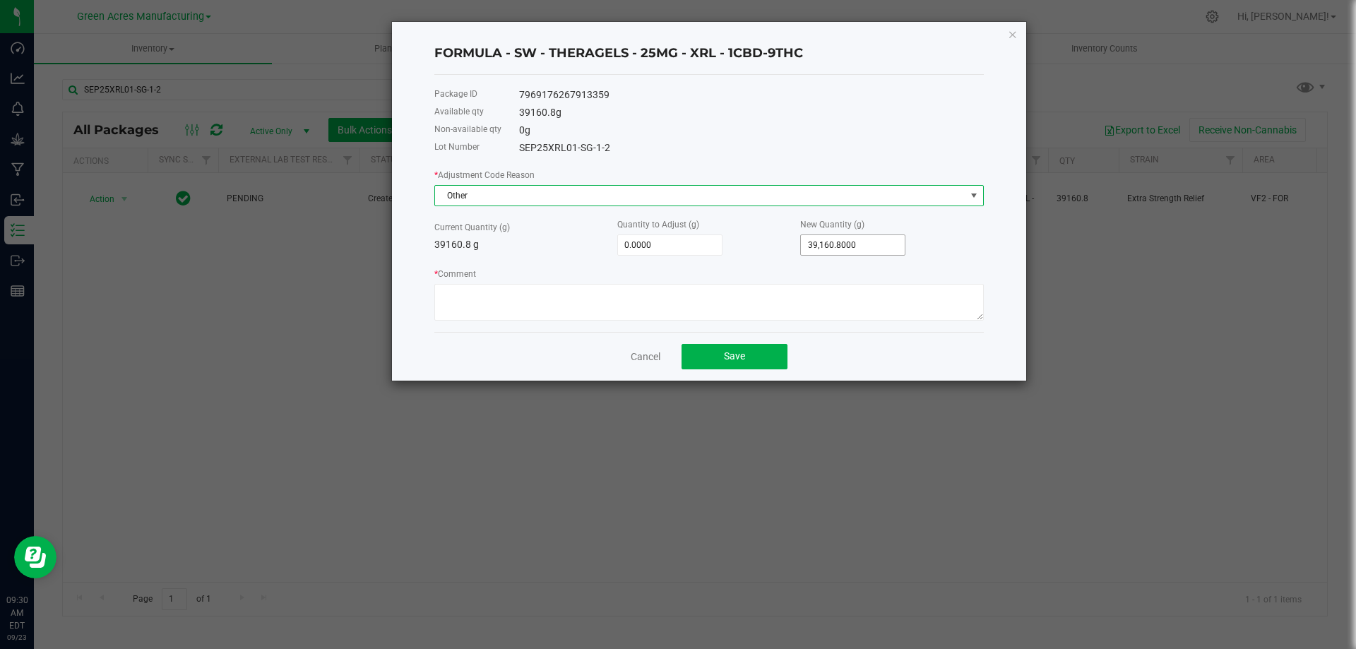
type input "39160.8"
click at [857, 245] on input "39160.8" at bounding box center [853, 245] width 104 height 20
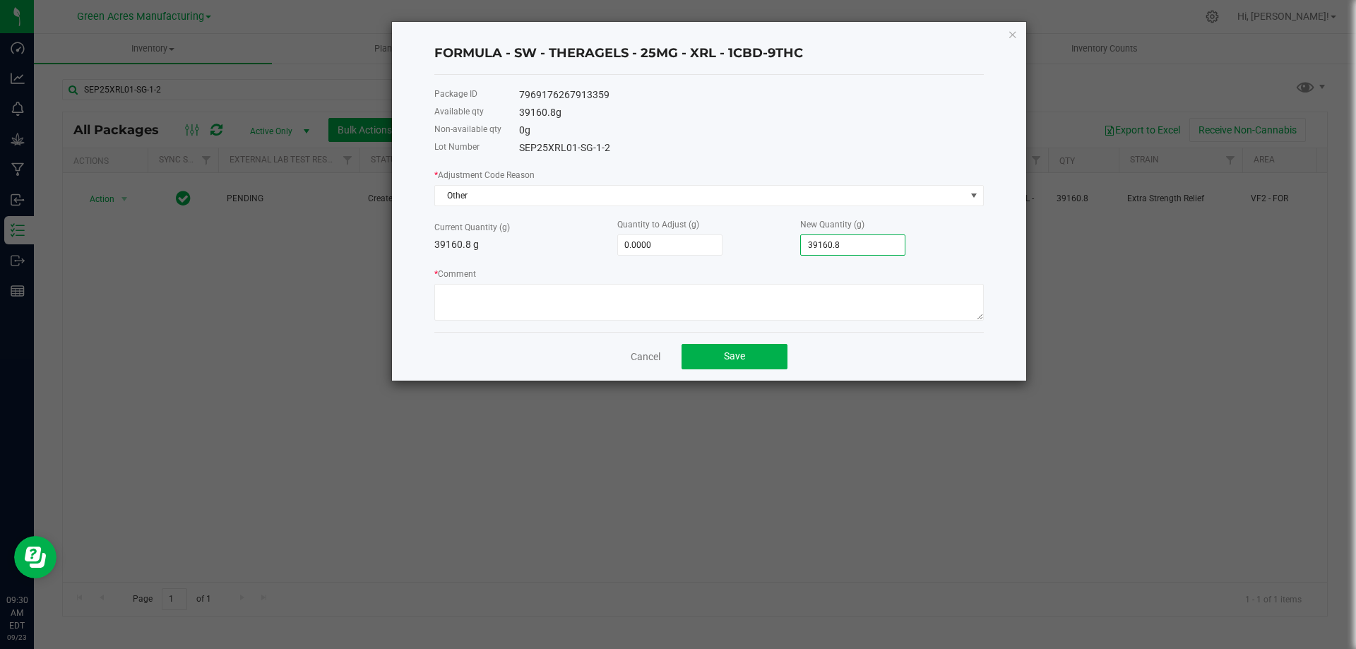
click at [857, 245] on input "39160.8" at bounding box center [853, 245] width 104 height 20
paste input
click at [850, 242] on input "39160.8" at bounding box center [853, 245] width 104 height 20
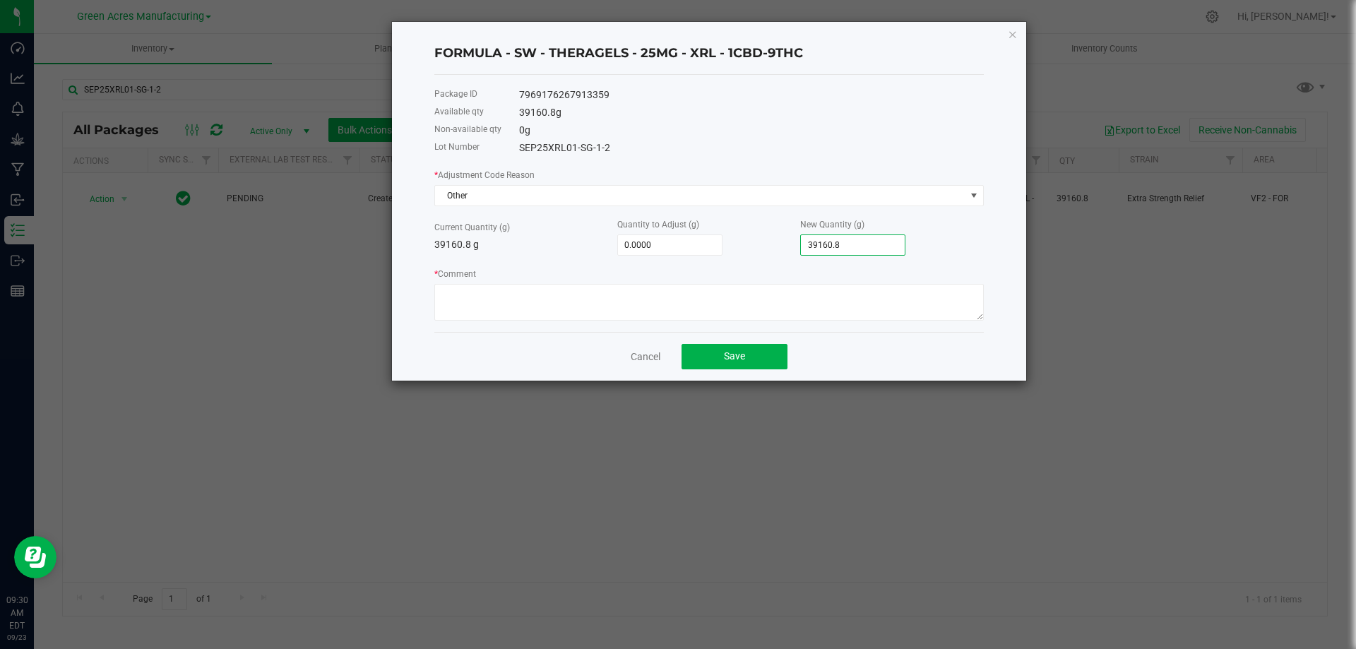
type input "-39,160.8000"
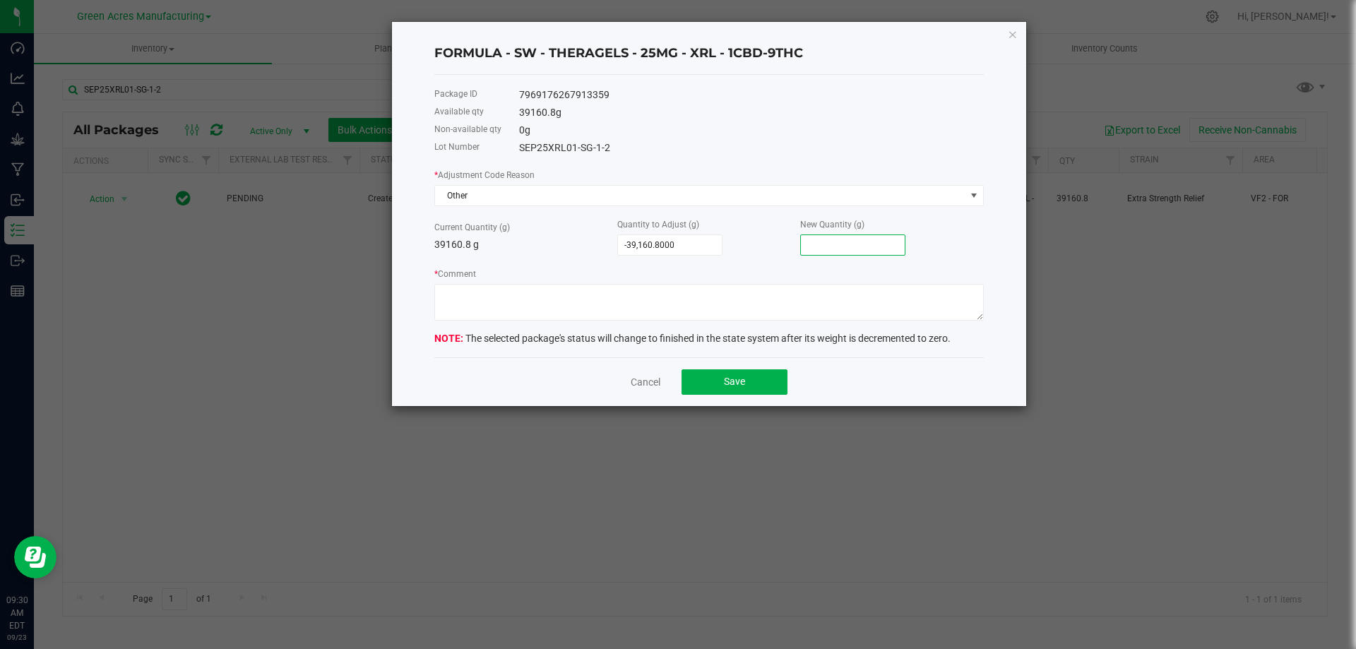
drag, startPoint x: 838, startPoint y: 244, endPoint x: 817, endPoint y: 246, distance: 20.6
click at [817, 246] on input at bounding box center [853, 245] width 104 height 20
click at [743, 268] on div "* Comment" at bounding box center [709, 293] width 550 height 54
click at [831, 242] on input at bounding box center [853, 245] width 104 height 20
paste input "43080.8"
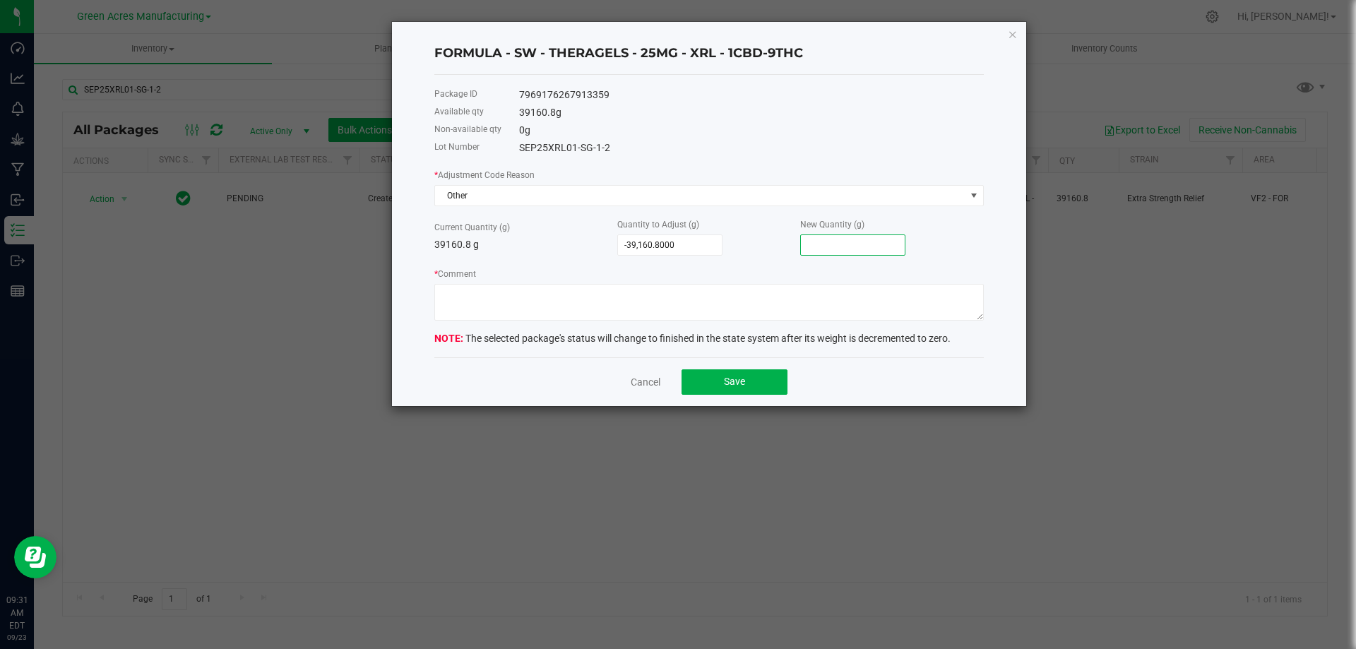
type input "3,920.0000"
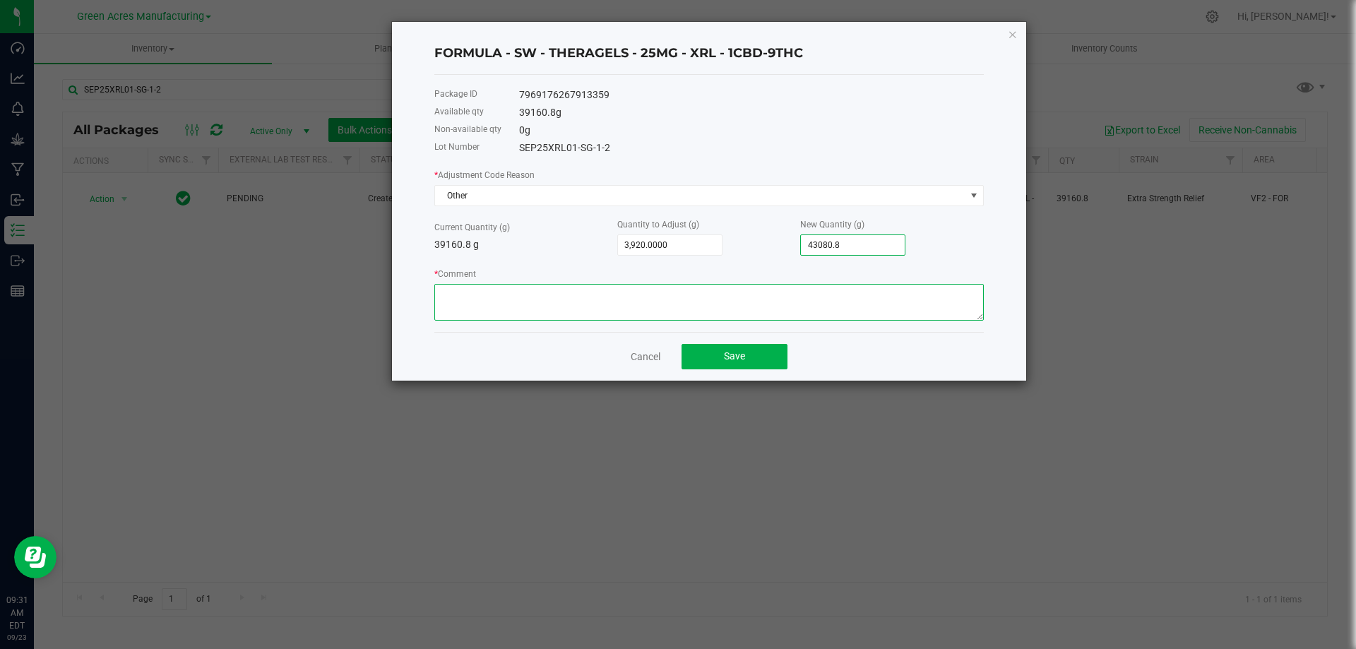
type input "43,080.8000"
click at [555, 293] on textarea "* Comment" at bounding box center [709, 302] width 550 height 37
type textarea "~10% Dilution of MCT."
click at [579, 296] on textarea "* Comment" at bounding box center [709, 302] width 550 height 37
click at [529, 299] on textarea "* Comment" at bounding box center [709, 302] width 550 height 37
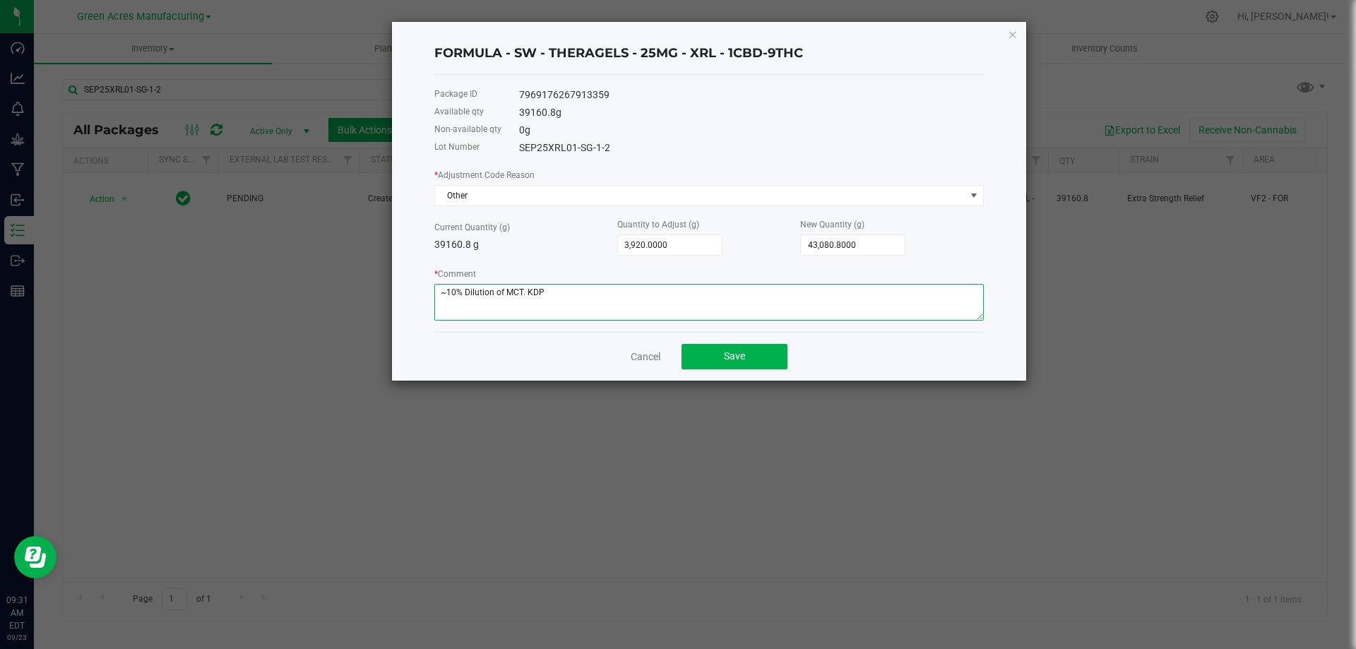
click at [528, 294] on textarea "* Comment" at bounding box center [709, 302] width 550 height 37
type textarea "~10% Dilution of MCT. -KDP"
click at [716, 355] on button "Save" at bounding box center [735, 356] width 106 height 25
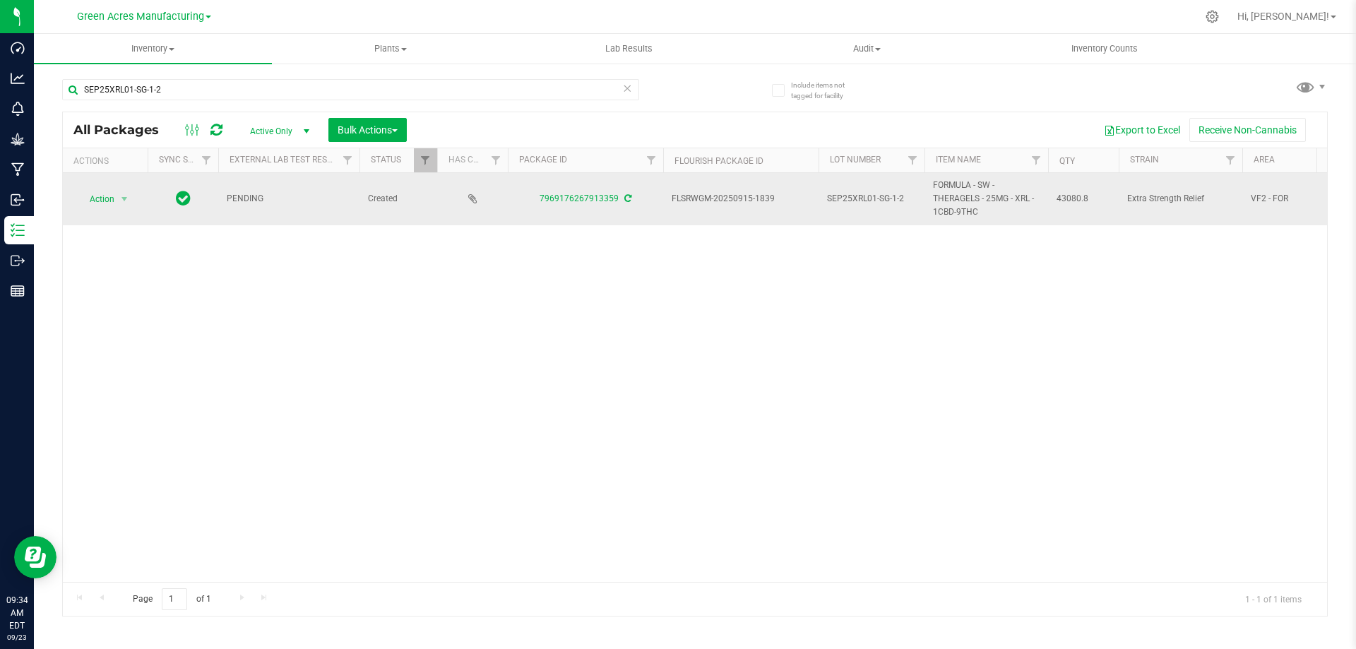
click at [959, 199] on span "FORMULA - SW - THERAGELS - 25MG - XRL - 1CBD-9THC" at bounding box center [986, 199] width 107 height 41
copy tr "FORMULA - SW - THERAGELS - 25MG - XRL - 1CBD-9THC"
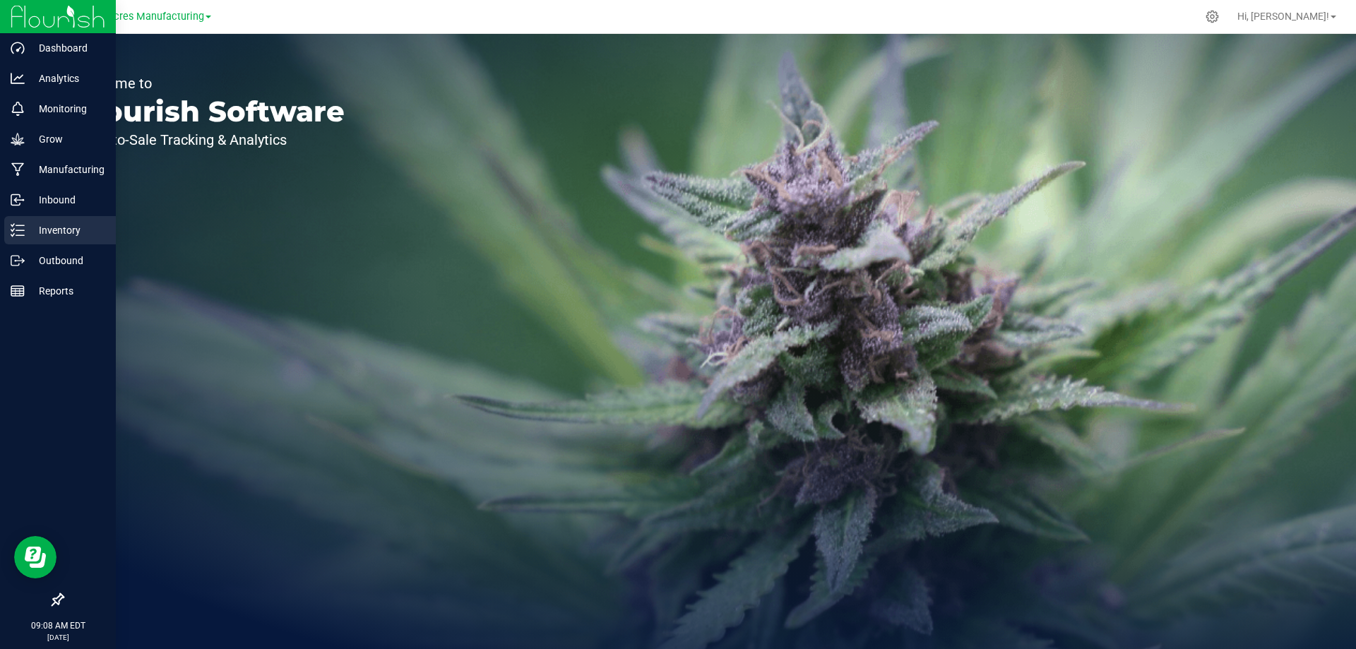
click at [53, 235] on p "Inventory" at bounding box center [67, 230] width 85 height 17
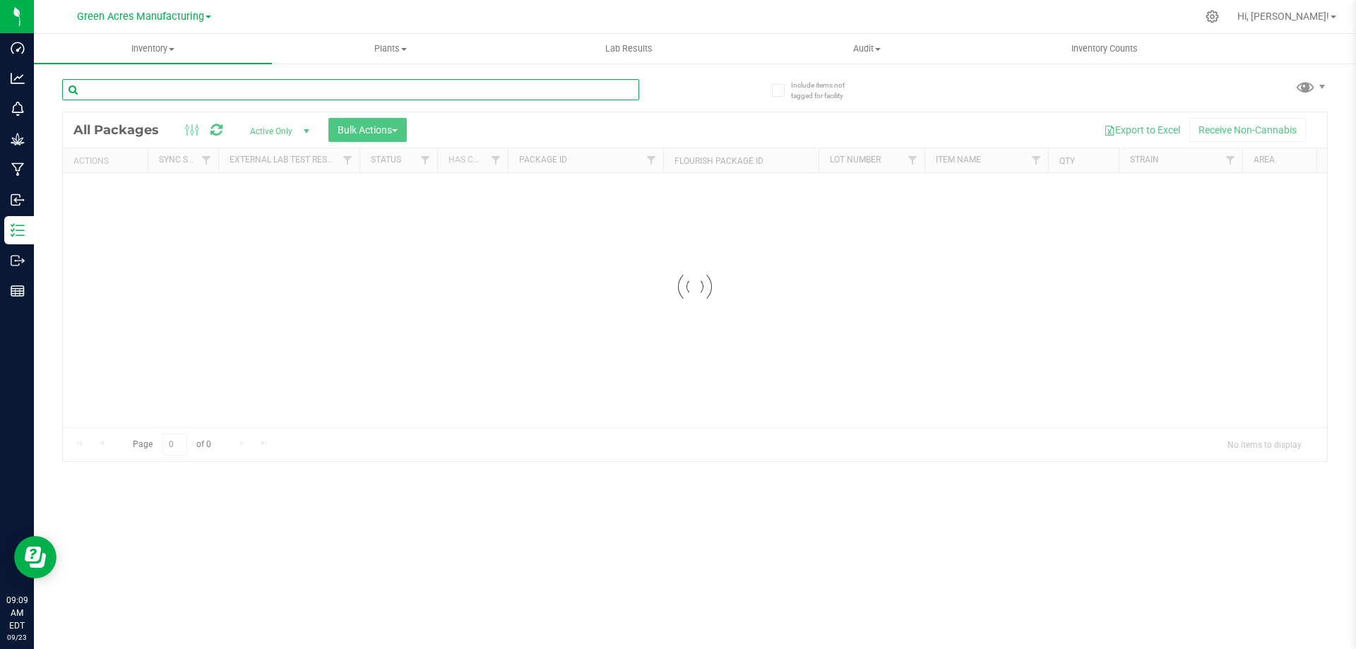
paste input "SEP25XRL01-SG-3"
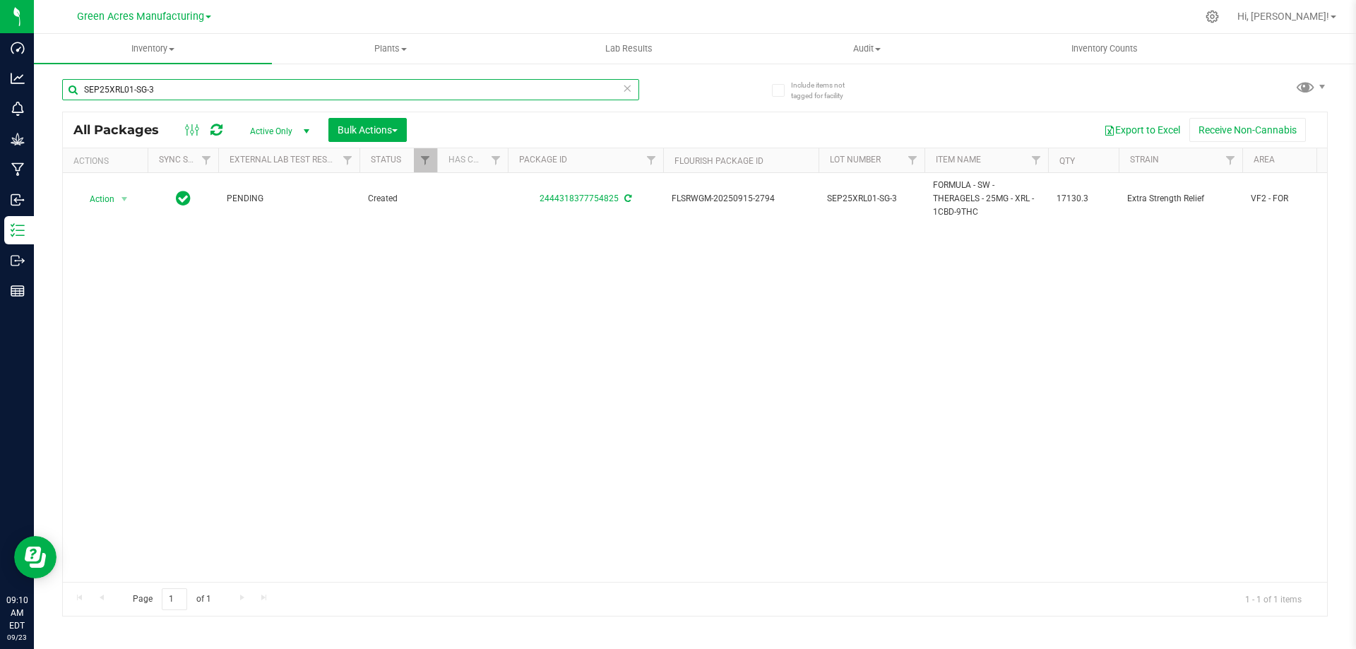
type input "SEP25XRL01-SG-3"
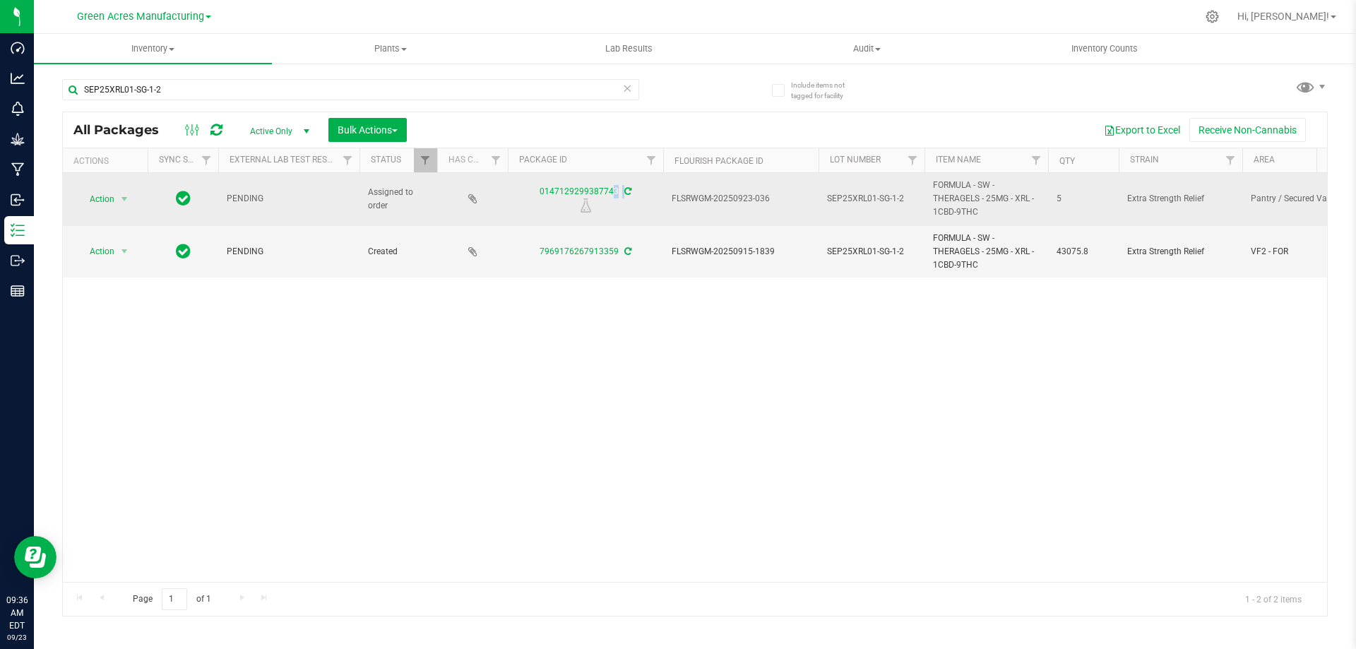
drag, startPoint x: 564, startPoint y: 196, endPoint x: 615, endPoint y: 199, distance: 50.9
click at [615, 199] on div "0147129299387743" at bounding box center [586, 199] width 160 height 28
click at [721, 198] on span "FLSRWGM-20250923-036" at bounding box center [741, 198] width 138 height 13
click at [721, 199] on span "FLSRWGM-20250923-036" at bounding box center [741, 198] width 138 height 13
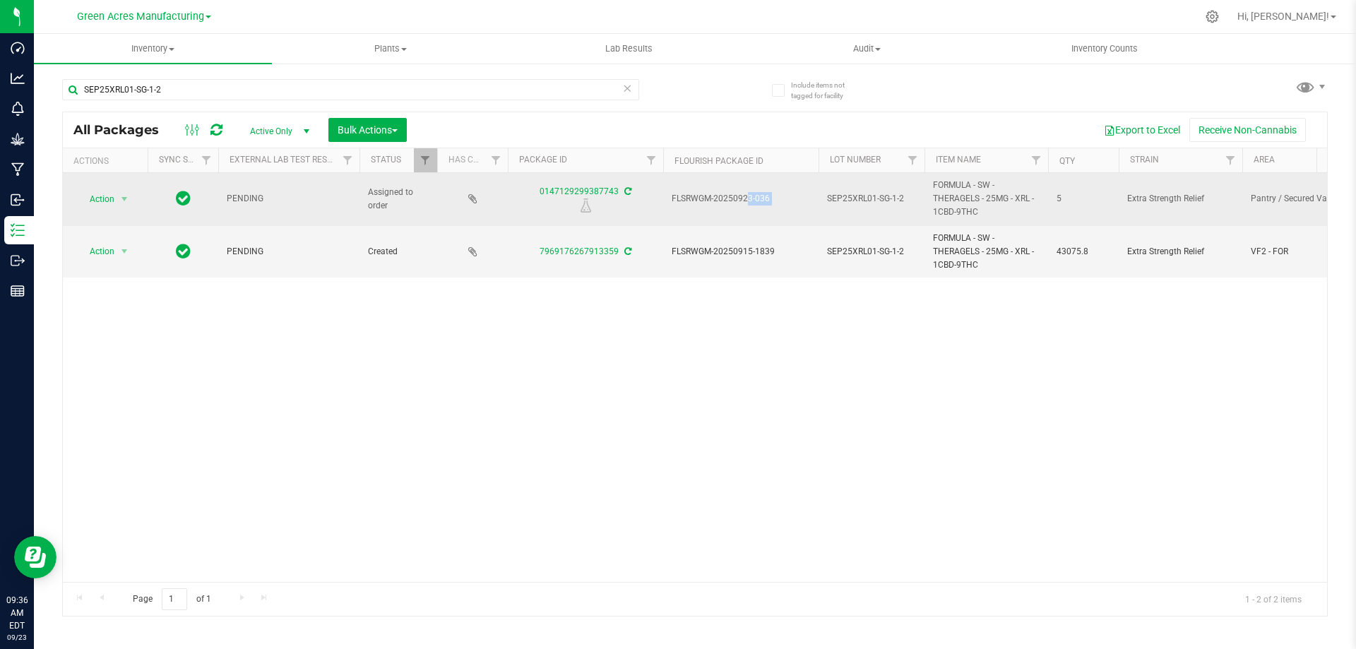
copy tr "FLSRWGM-20250923-036"
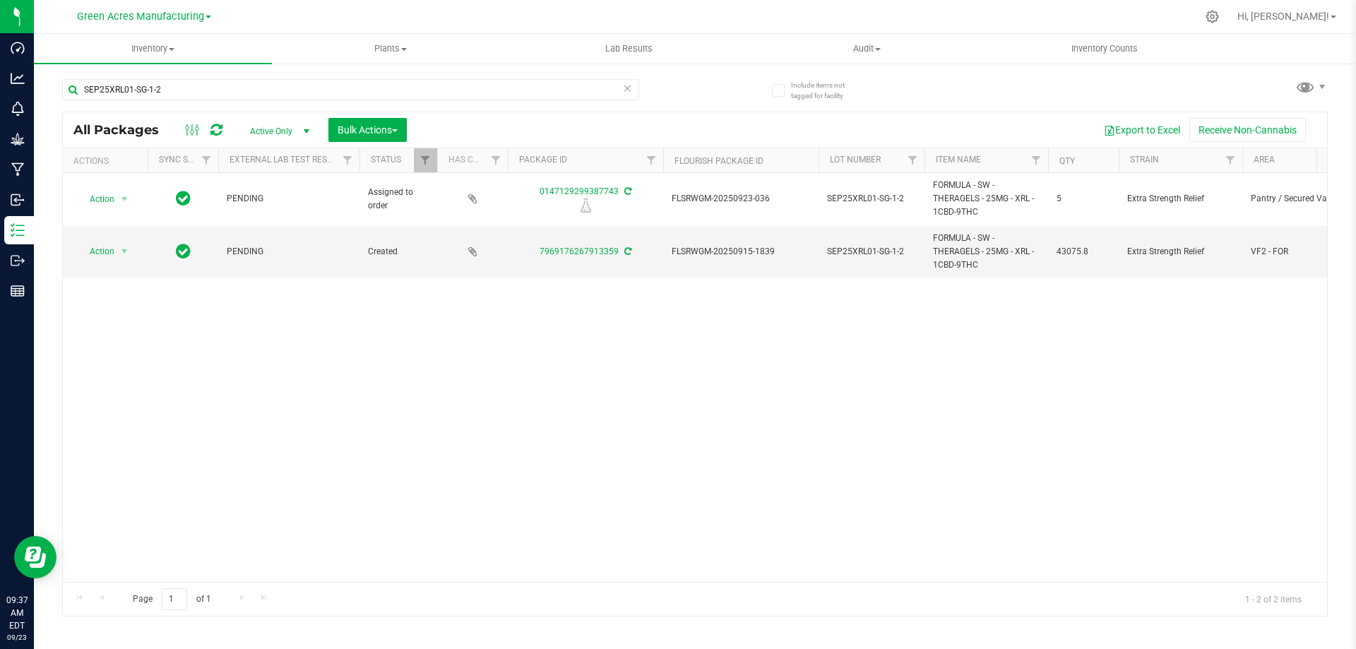
click at [752, 357] on div "Action Action Edit attributes Global inventory Locate package Package audit log…" at bounding box center [695, 377] width 1265 height 409
click at [112, 249] on span "Action" at bounding box center [96, 252] width 38 height 20
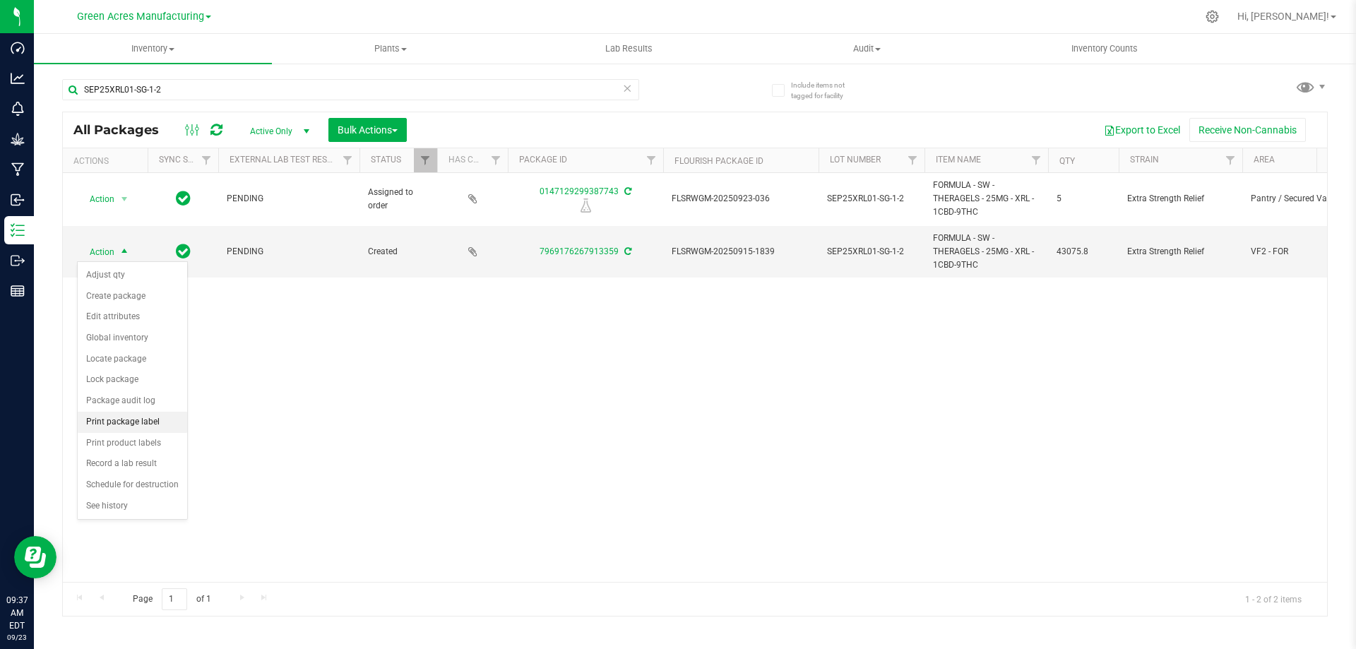
click at [119, 420] on li "Print package label" at bounding box center [132, 422] width 109 height 21
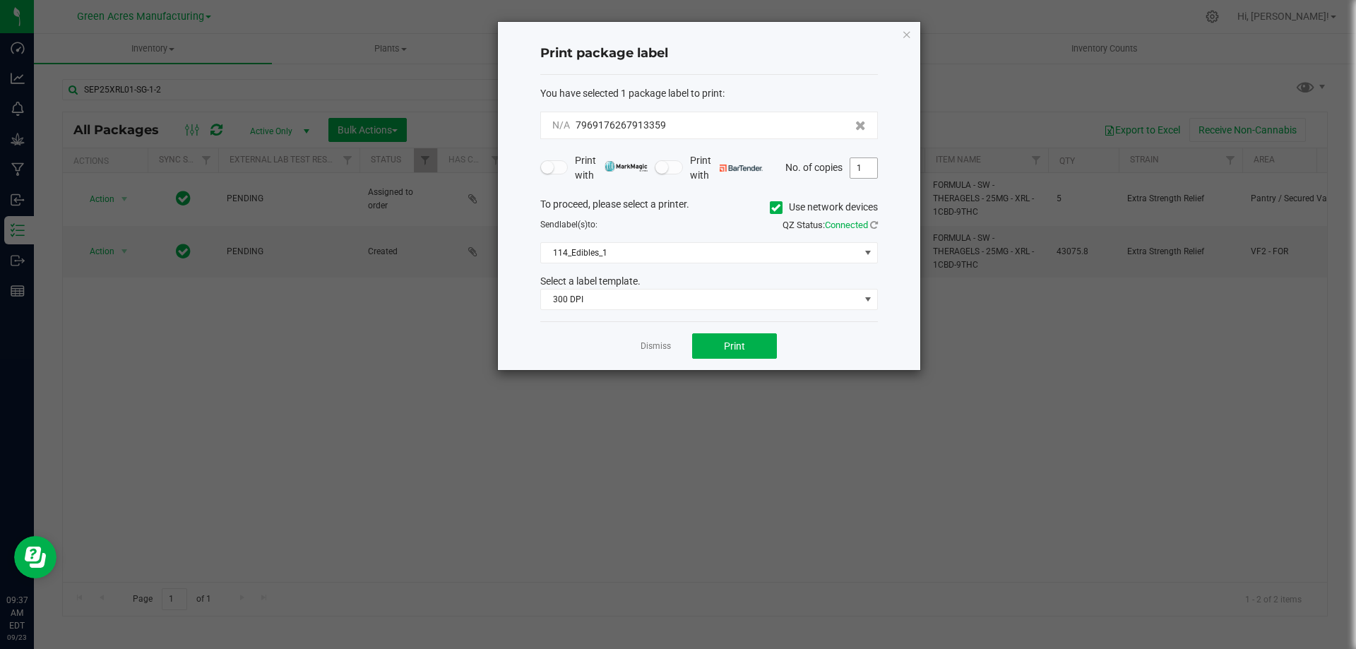
click at [867, 170] on input "1" at bounding box center [864, 168] width 27 height 20
click at [692, 252] on span "114_Edibles_1" at bounding box center [700, 253] width 319 height 20
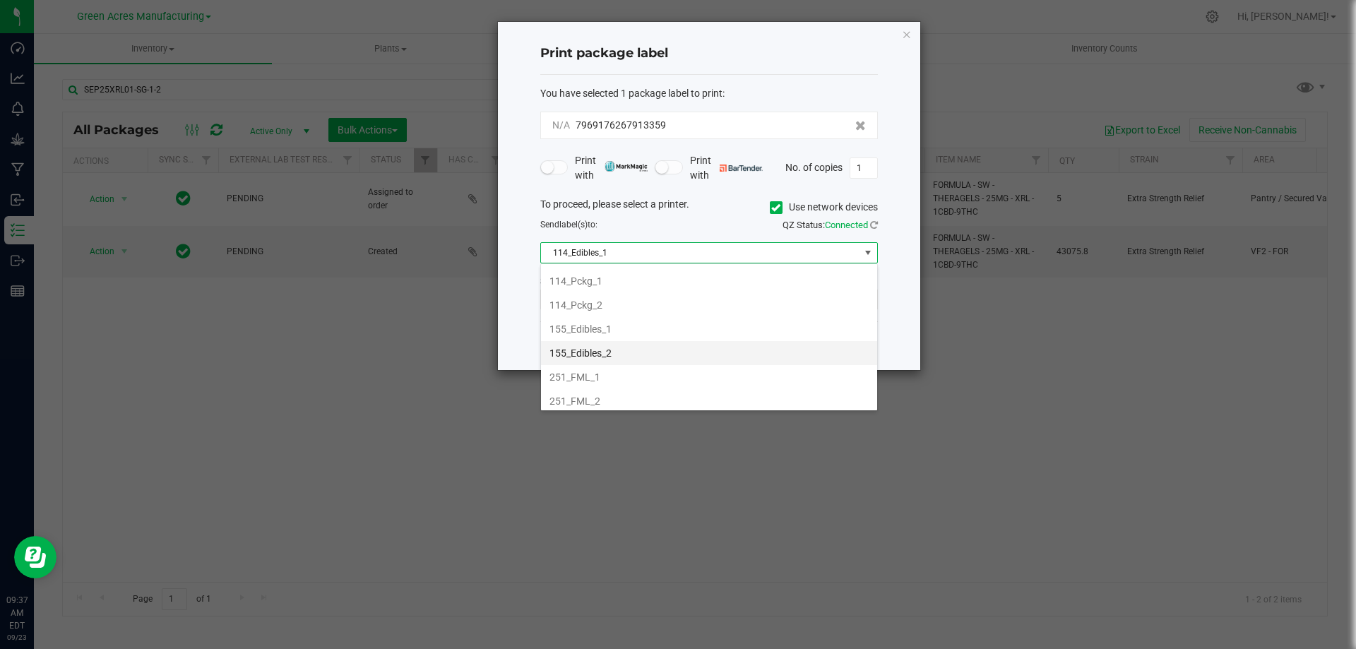
scroll to position [71, 0]
click at [636, 354] on li "251_FML_1" at bounding box center [709, 353] width 336 height 24
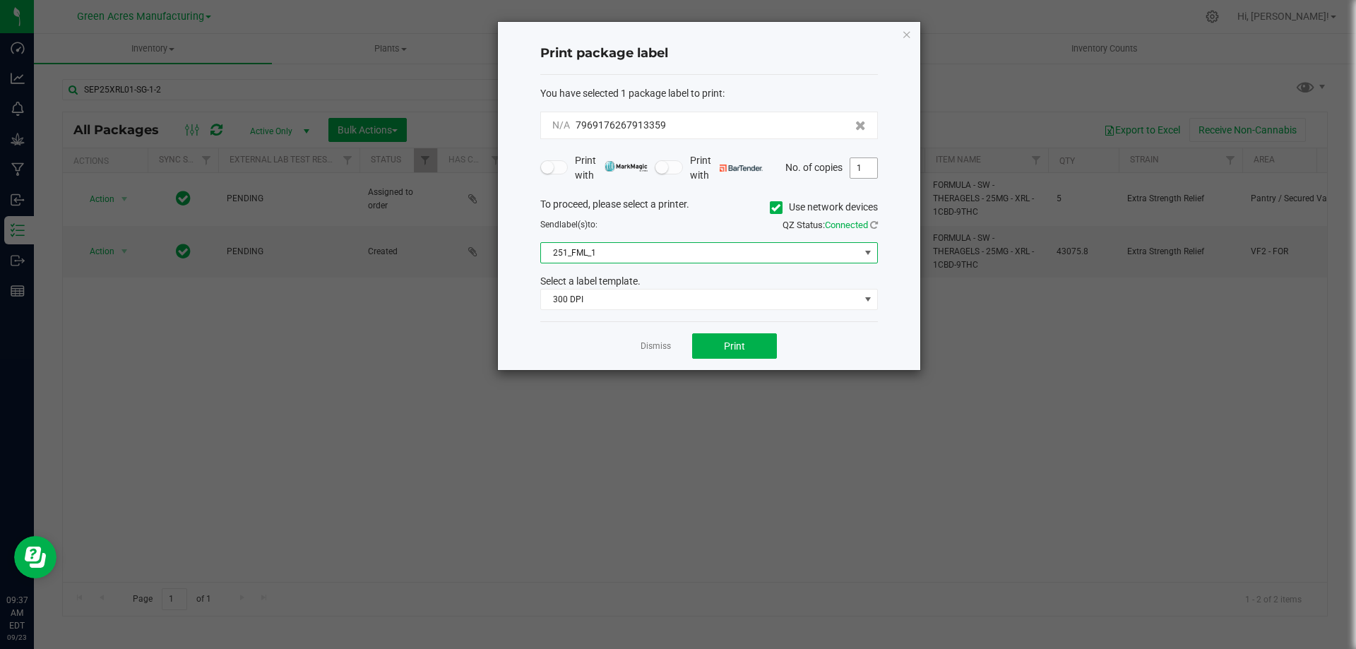
click at [863, 169] on input "1" at bounding box center [864, 168] width 27 height 20
type input "3"
click at [735, 347] on span "Print" at bounding box center [734, 346] width 21 height 11
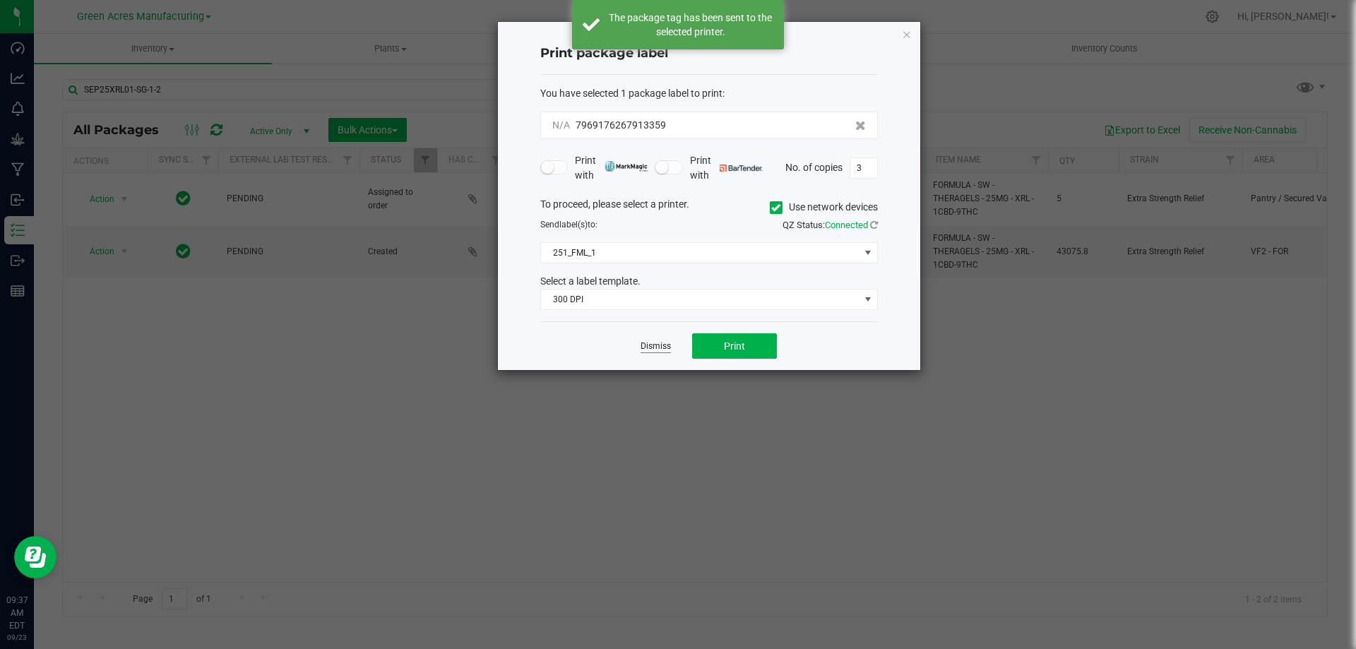
click at [655, 346] on link "Dismiss" at bounding box center [656, 347] width 30 height 12
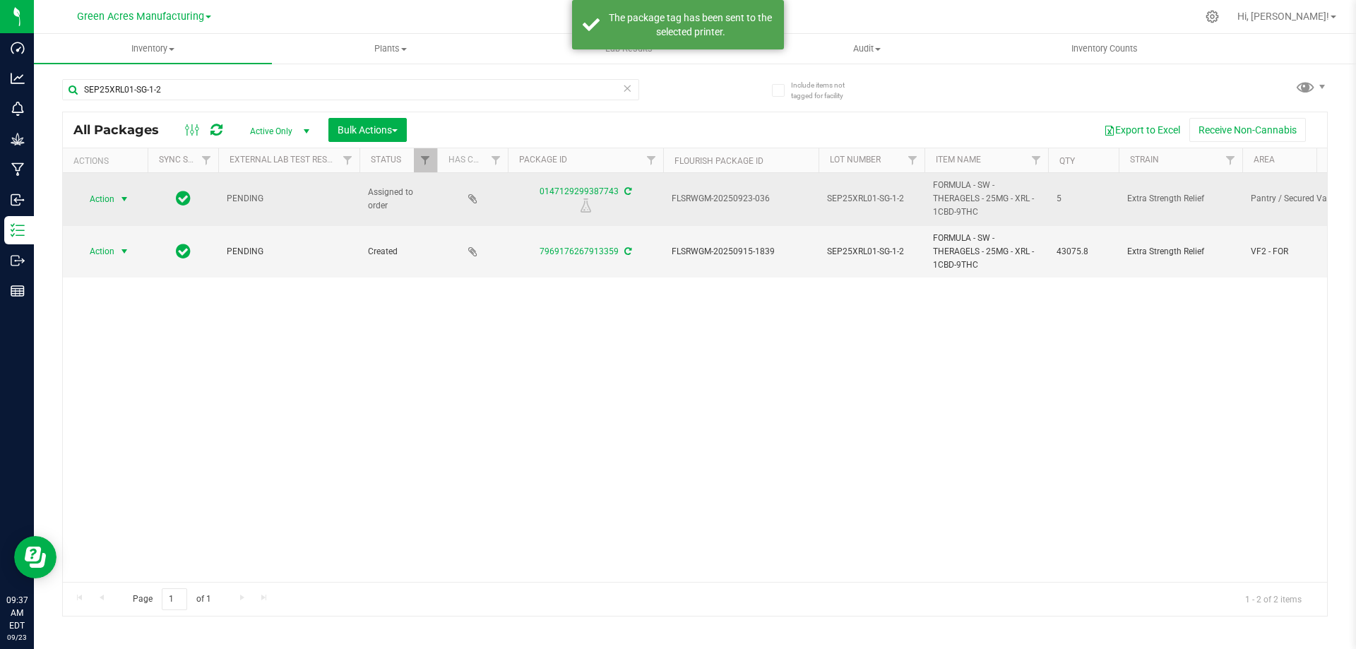
click at [113, 203] on span "Action" at bounding box center [96, 199] width 38 height 20
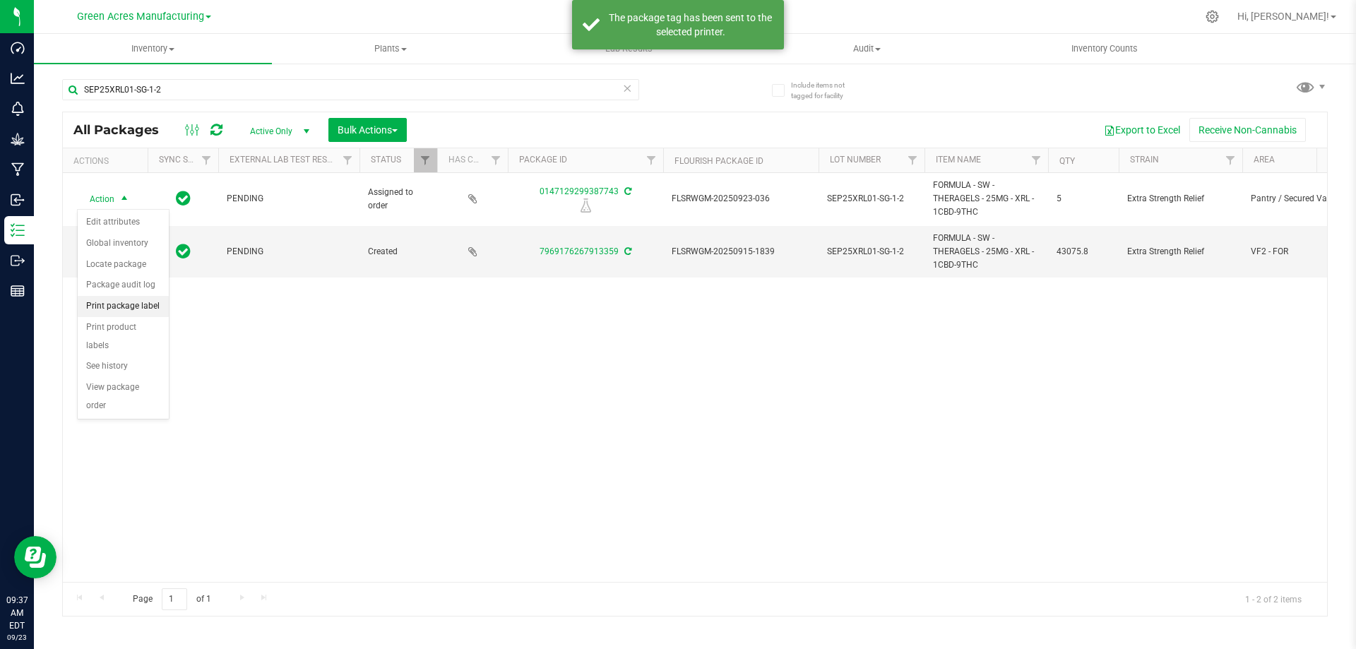
click at [121, 306] on li "Print package label" at bounding box center [123, 306] width 91 height 21
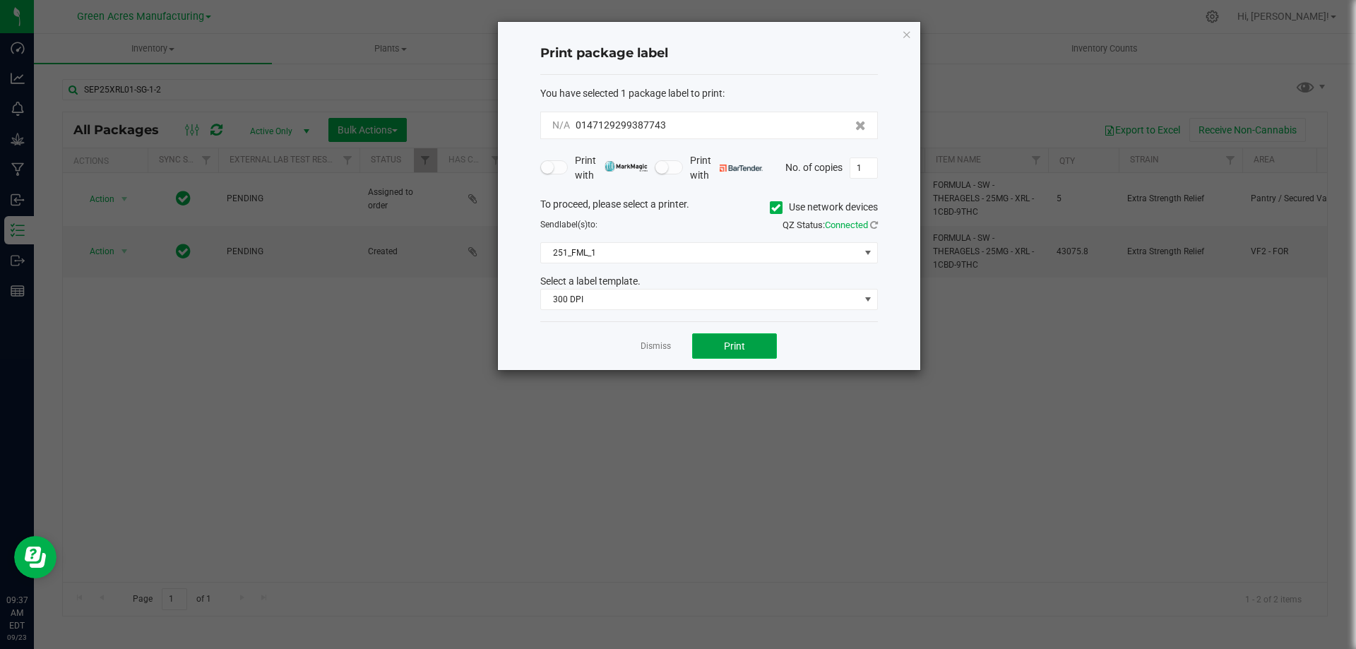
click at [722, 347] on button "Print" at bounding box center [734, 345] width 85 height 25
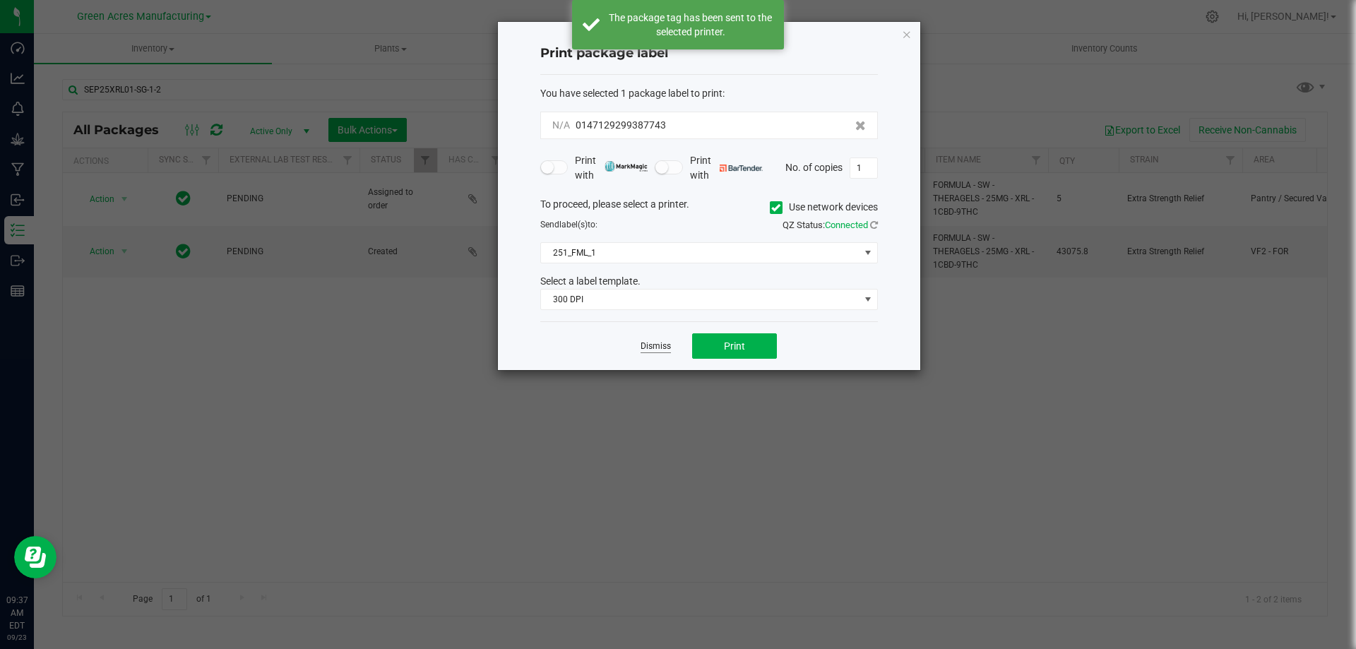
click at [661, 347] on link "Dismiss" at bounding box center [656, 347] width 30 height 12
